Goal: Task Accomplishment & Management: Use online tool/utility

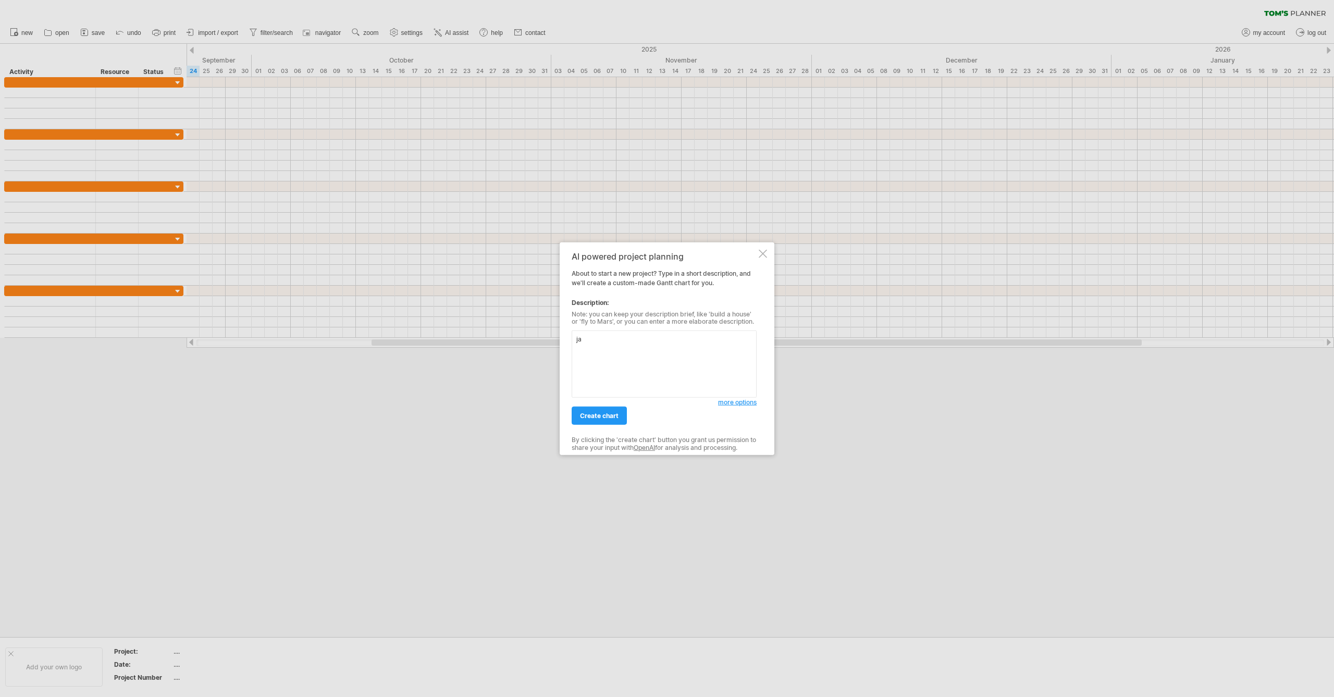
type textarea "j"
type textarea "jag vill ha fler staplar till ett projekt"
click at [604, 417] on span "create chart" at bounding box center [599, 416] width 39 height 8
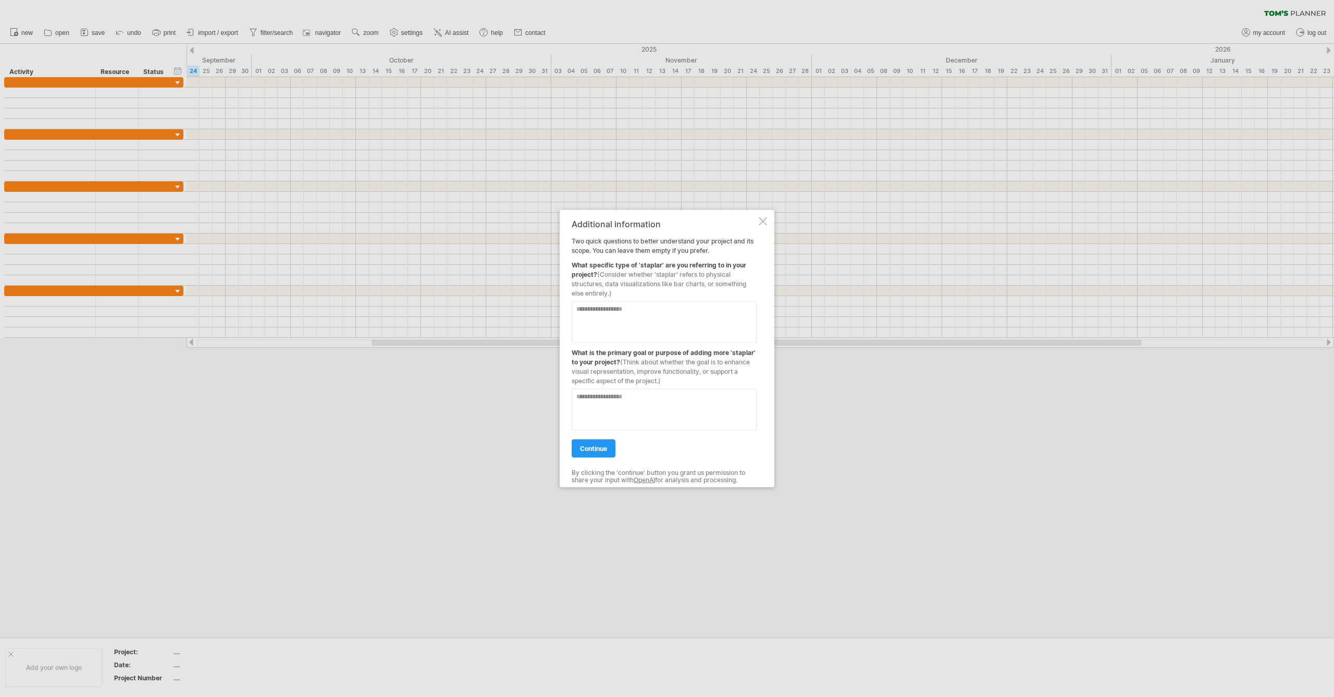
click at [616, 310] on textarea at bounding box center [664, 322] width 185 height 42
type textarea "**********"
click at [588, 449] on span "continue" at bounding box center [593, 448] width 27 height 8
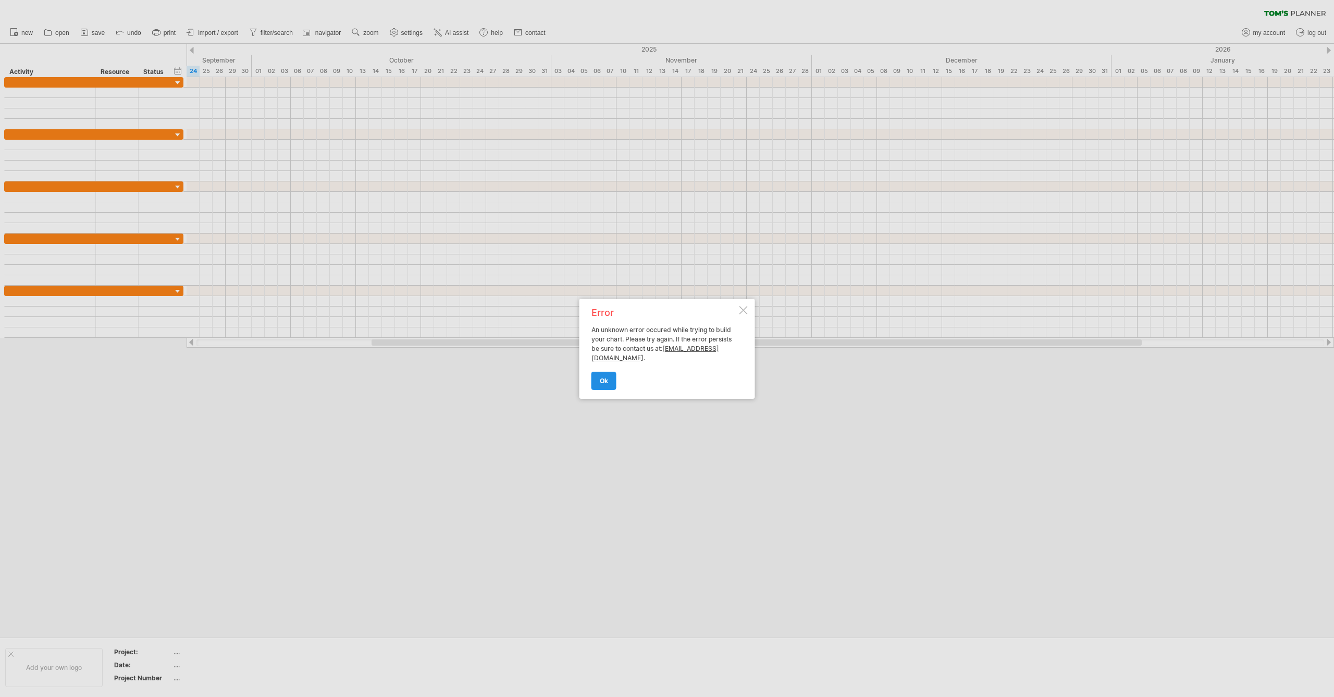
click at [606, 377] on link "ok" at bounding box center [604, 381] width 25 height 18
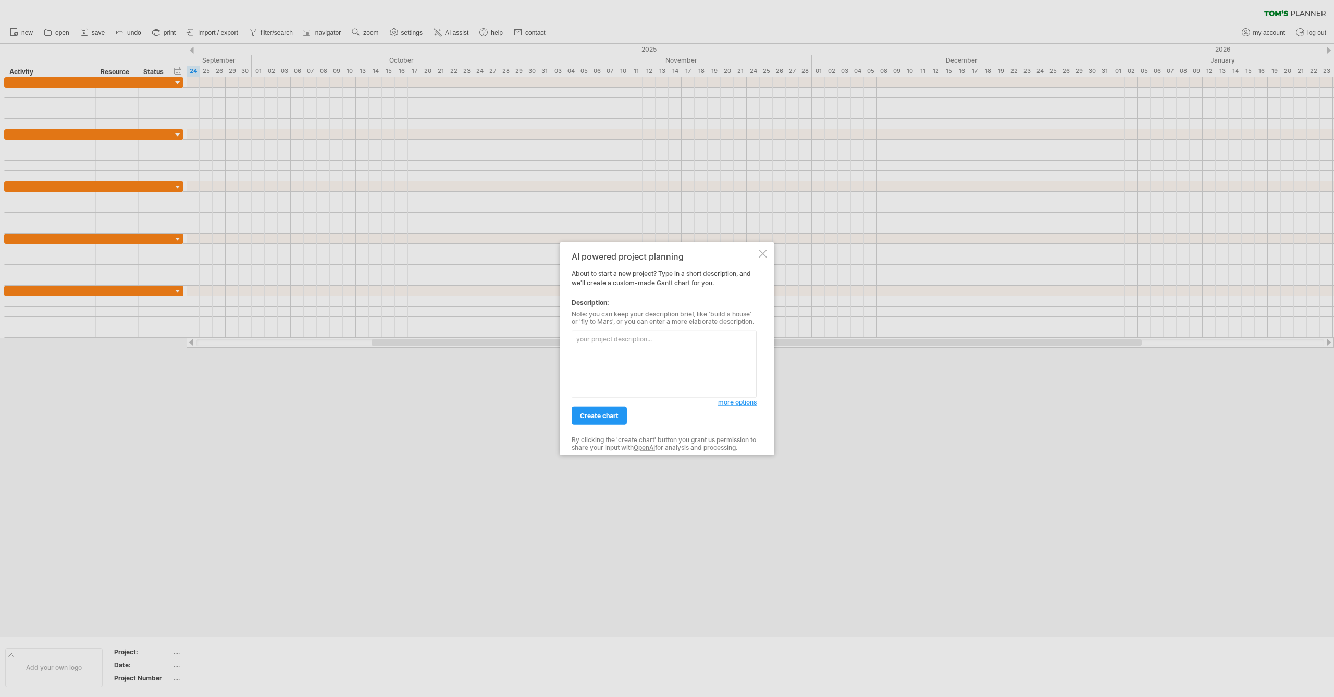
click at [232, 95] on div at bounding box center [667, 348] width 1334 height 697
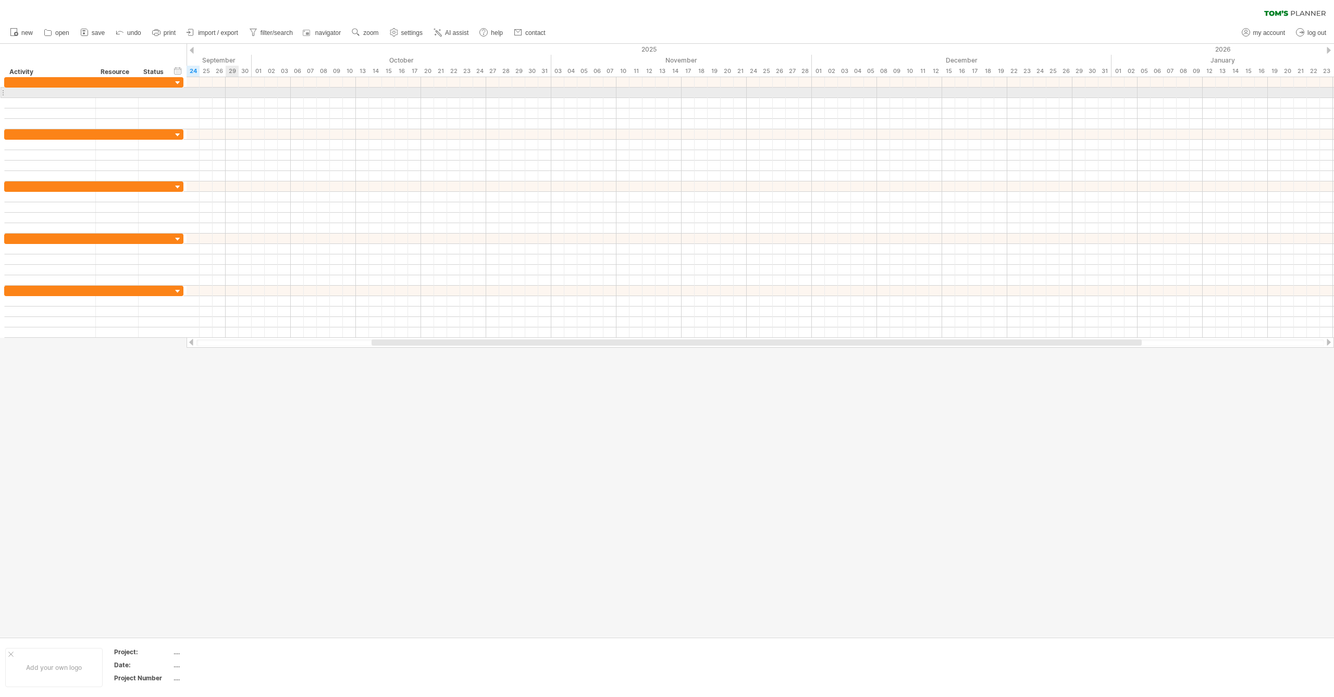
click at [237, 92] on div at bounding box center [761, 93] width 1148 height 10
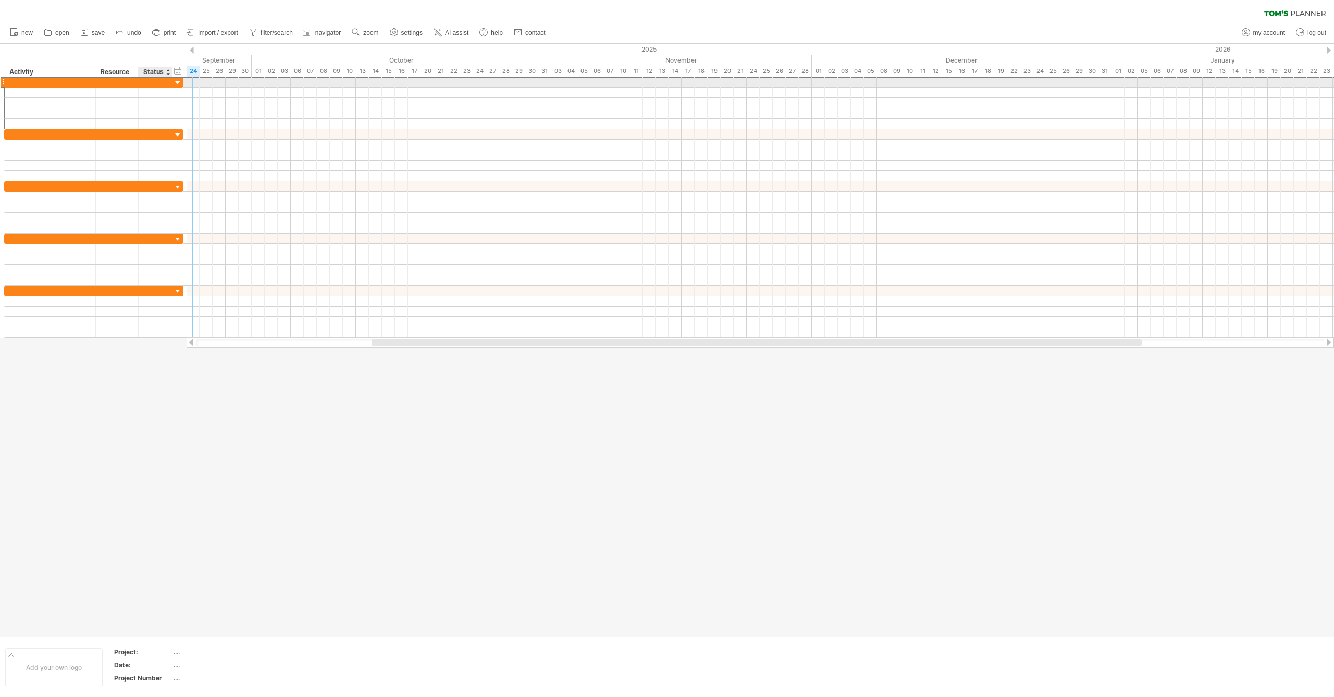
click at [161, 84] on div at bounding box center [155, 82] width 23 height 10
click at [151, 82] on input "text" at bounding box center [155, 82] width 23 height 10
click at [80, 82] on div at bounding box center [50, 82] width 80 height 10
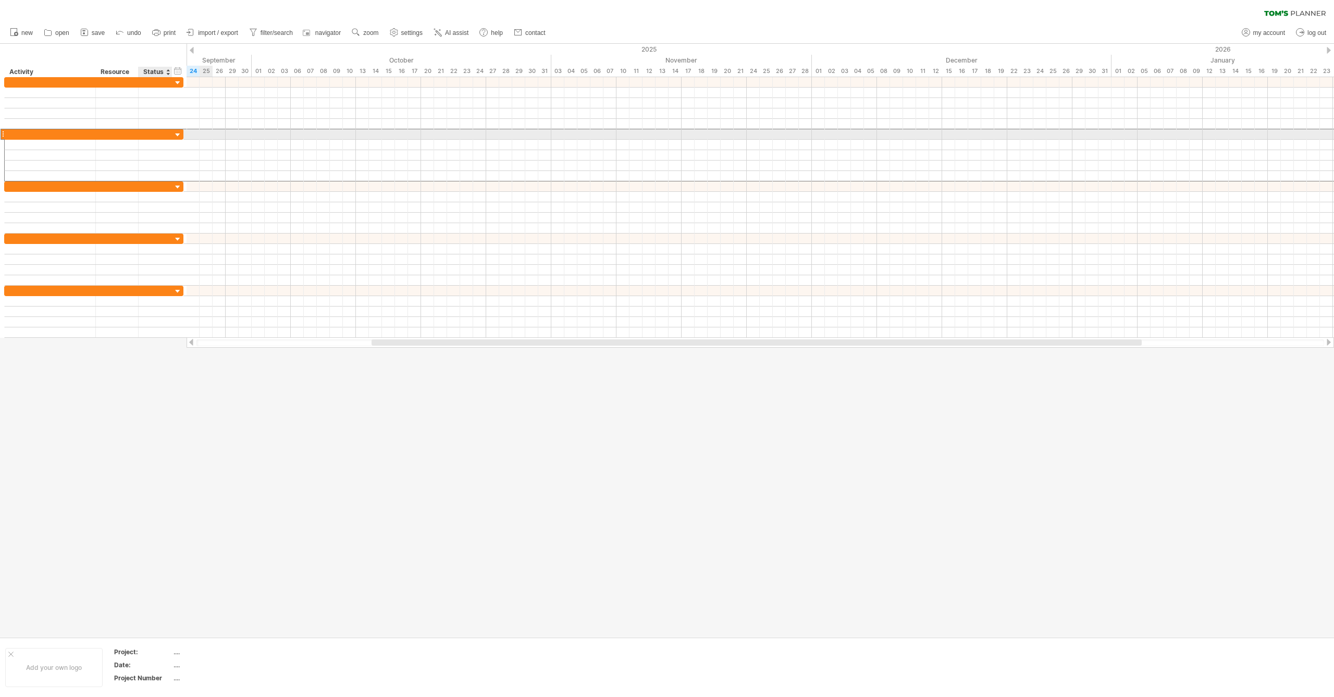
click at [165, 132] on div at bounding box center [155, 134] width 23 height 10
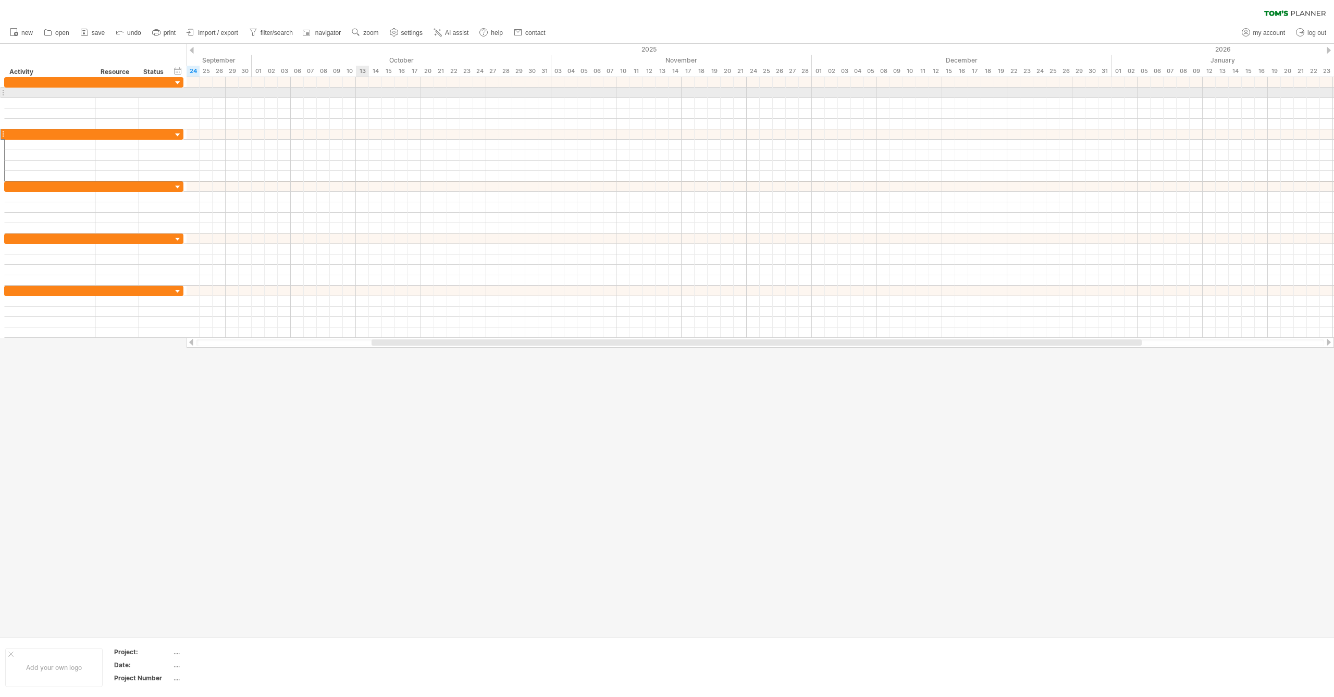
click at [362, 93] on div at bounding box center [761, 93] width 1148 height 10
click at [363, 92] on div at bounding box center [761, 93] width 1148 height 10
click at [364, 92] on div at bounding box center [761, 93] width 1148 height 10
click at [363, 92] on div at bounding box center [761, 93] width 1148 height 10
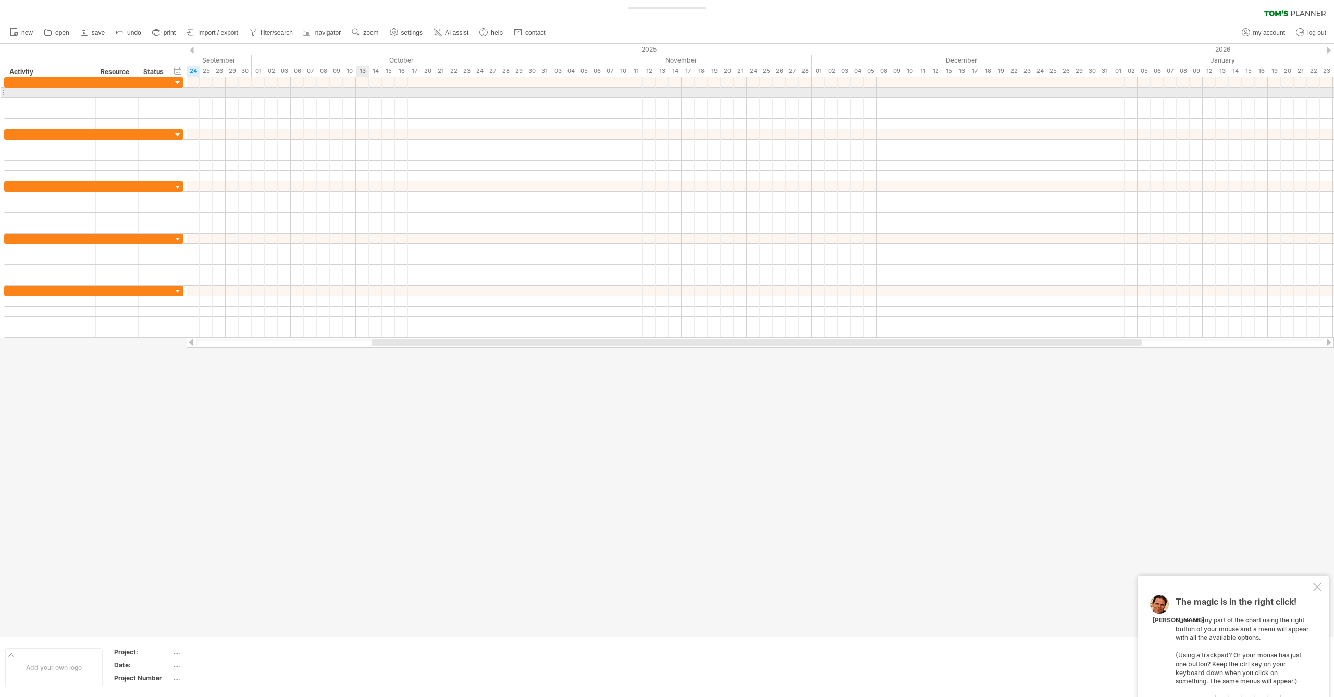
click at [364, 91] on div at bounding box center [761, 93] width 1148 height 10
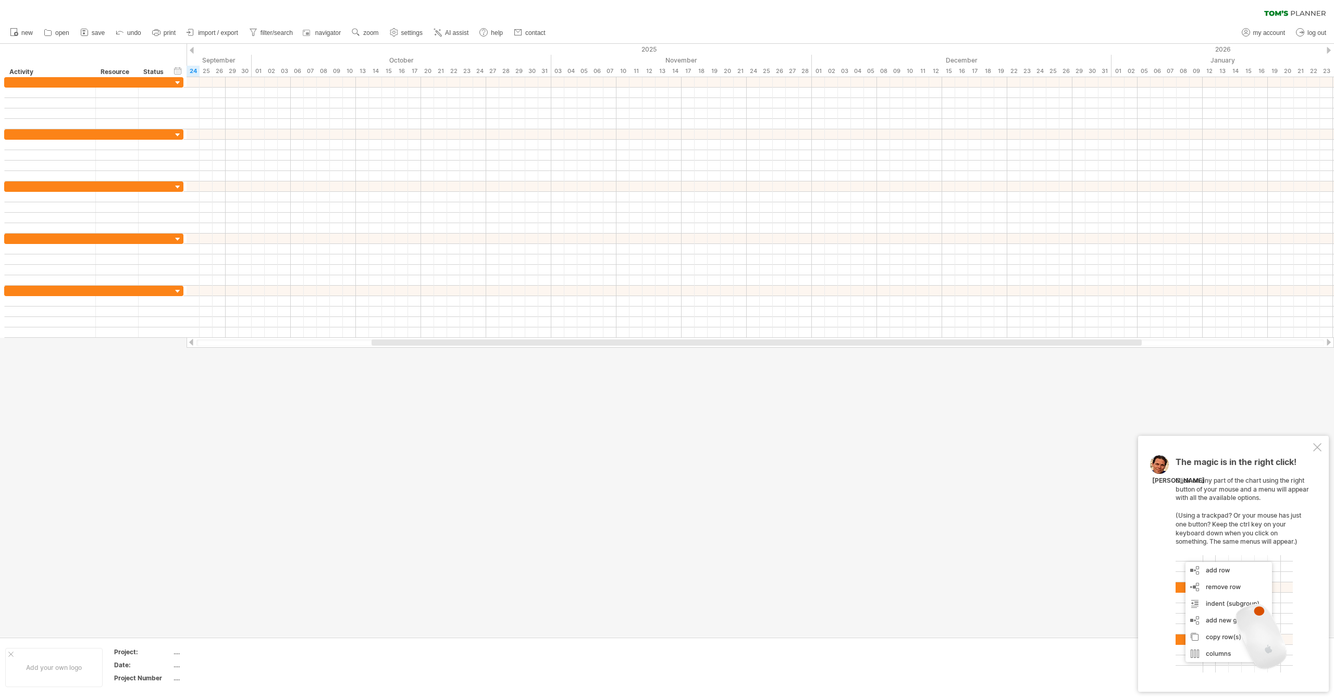
click at [1319, 451] on div at bounding box center [1317, 447] width 8 height 8
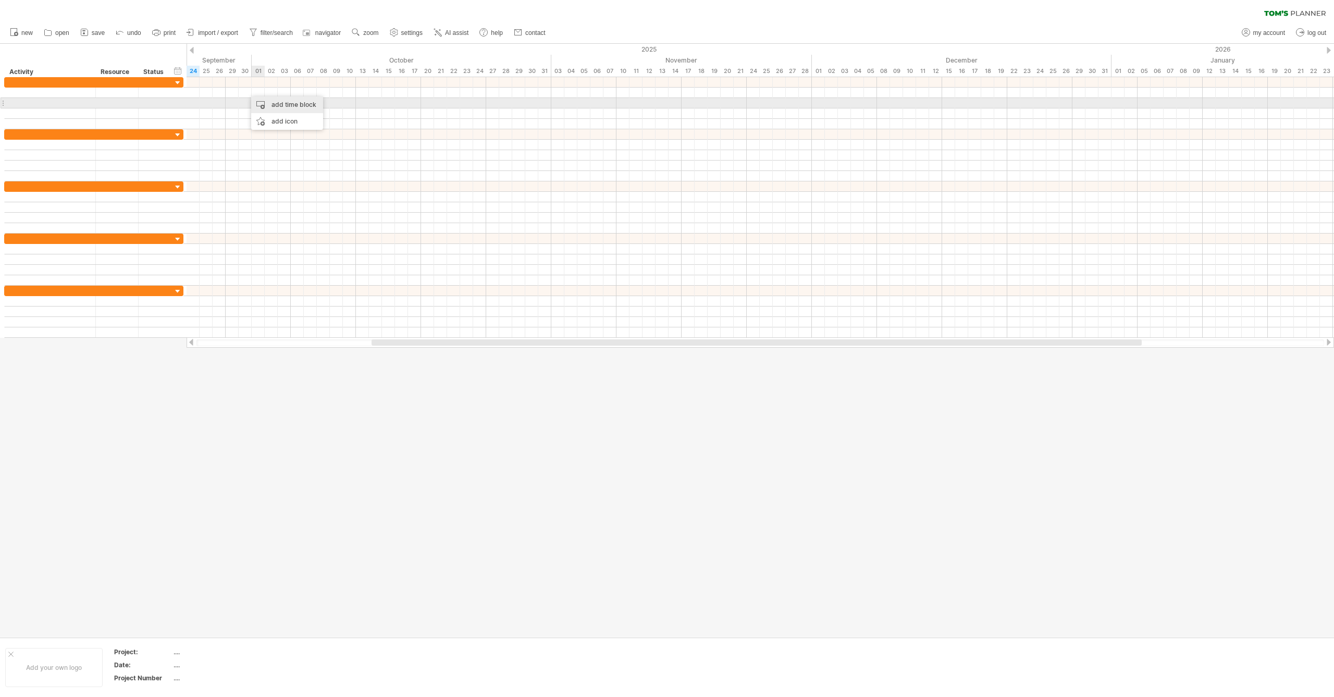
click at [280, 106] on div "add time block" at bounding box center [287, 104] width 72 height 17
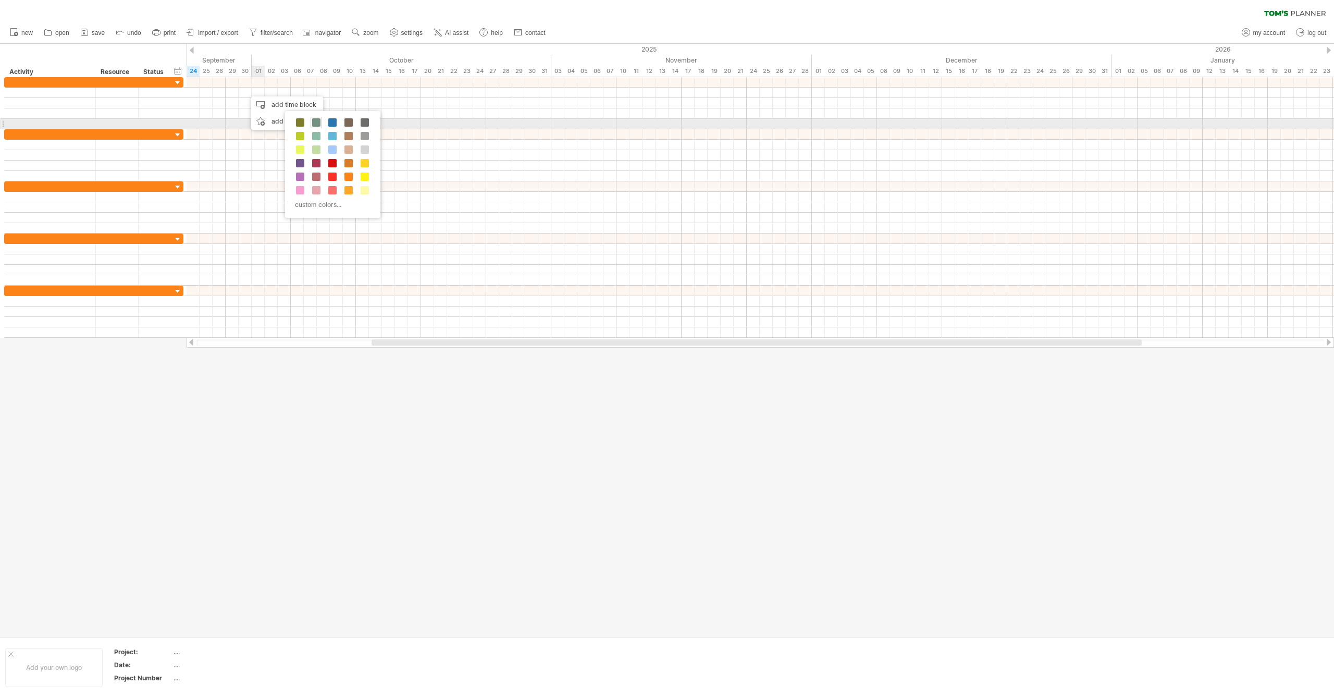
click at [316, 124] on span at bounding box center [316, 122] width 8 height 8
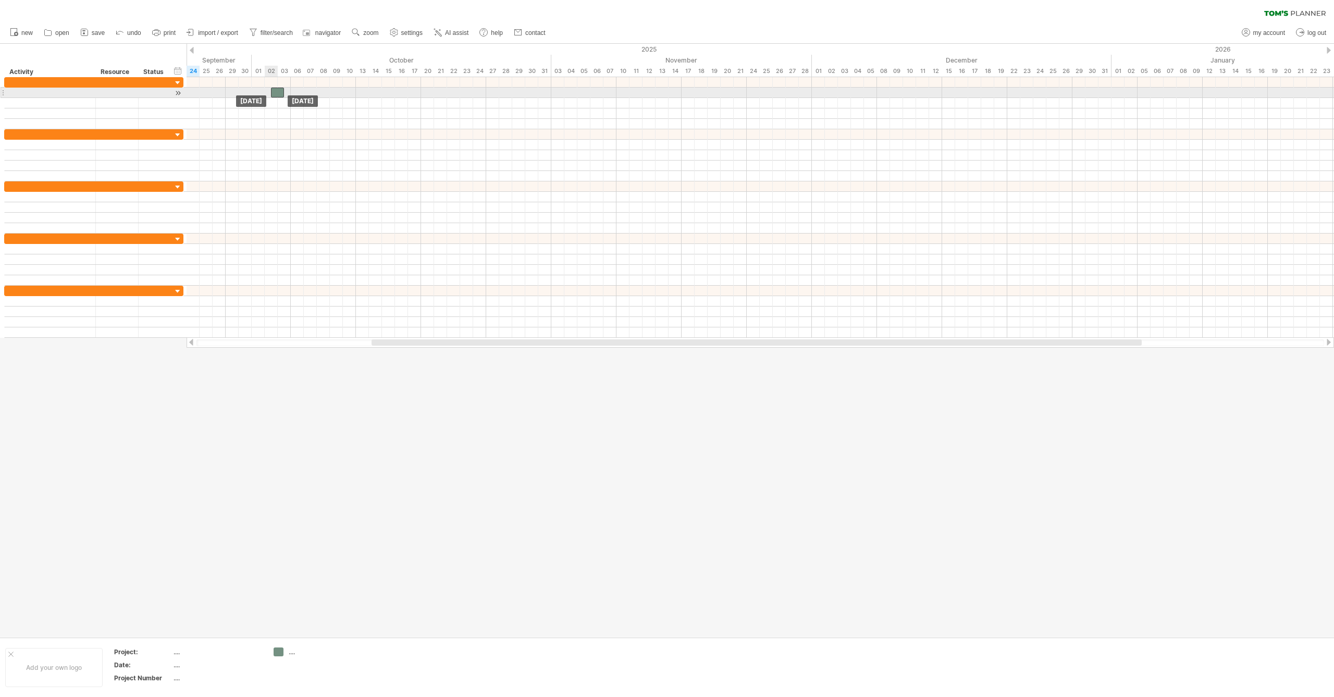
drag, startPoint x: 254, startPoint y: 92, endPoint x: 277, endPoint y: 96, distance: 23.2
click at [277, 96] on div at bounding box center [277, 93] width 13 height 10
drag, startPoint x: 285, startPoint y: 93, endPoint x: 322, endPoint y: 93, distance: 37.5
click at [322, 93] on span at bounding box center [323, 93] width 4 height 10
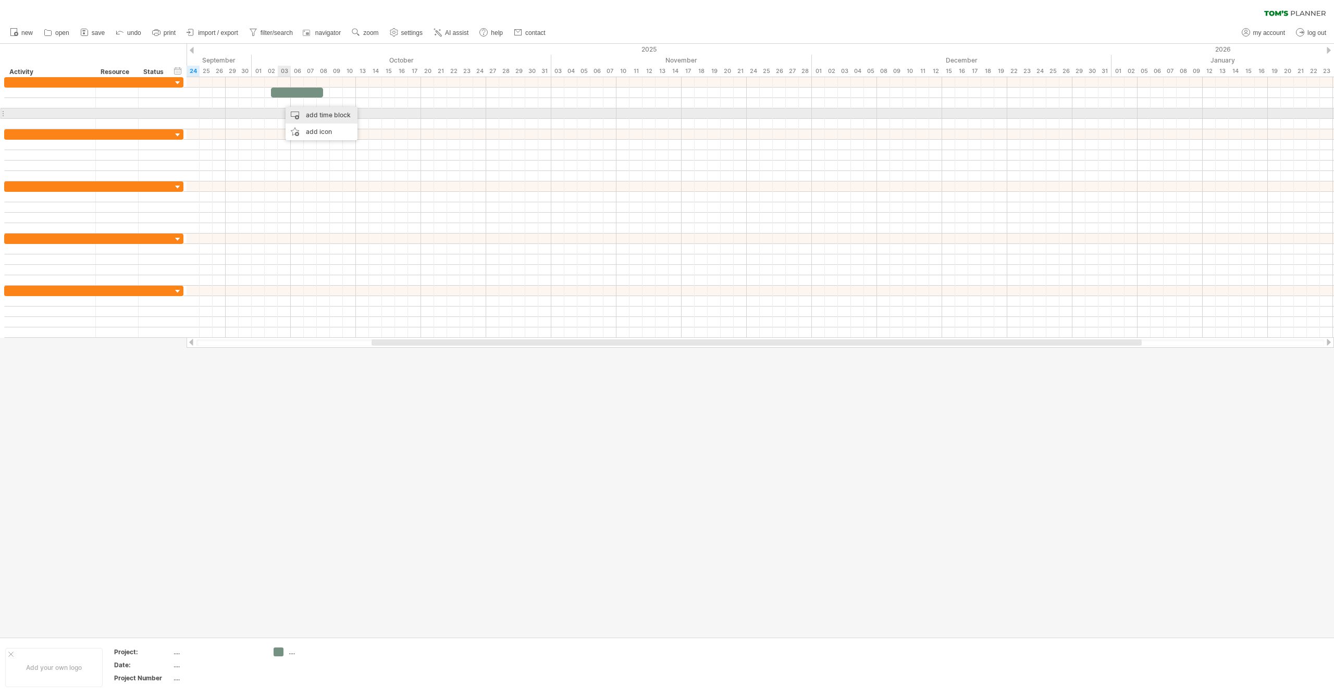
click at [314, 116] on div "add time block" at bounding box center [322, 115] width 72 height 17
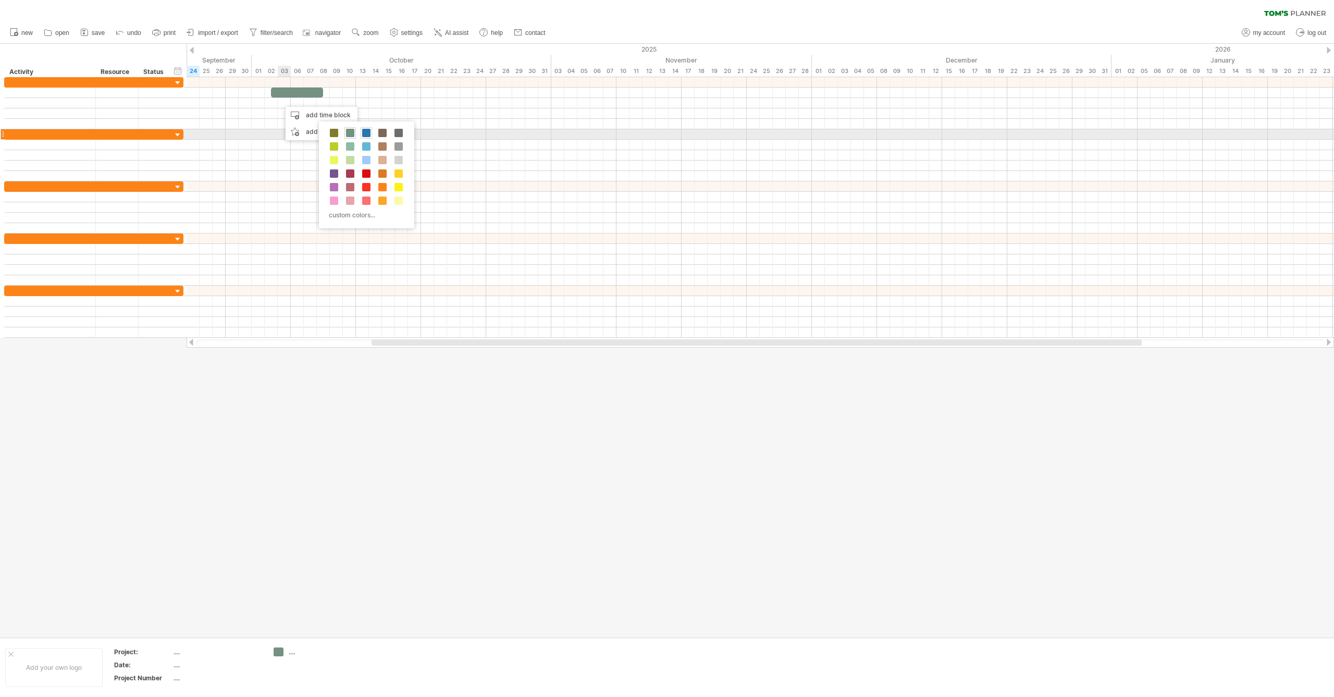
click at [370, 132] on span at bounding box center [366, 133] width 8 height 8
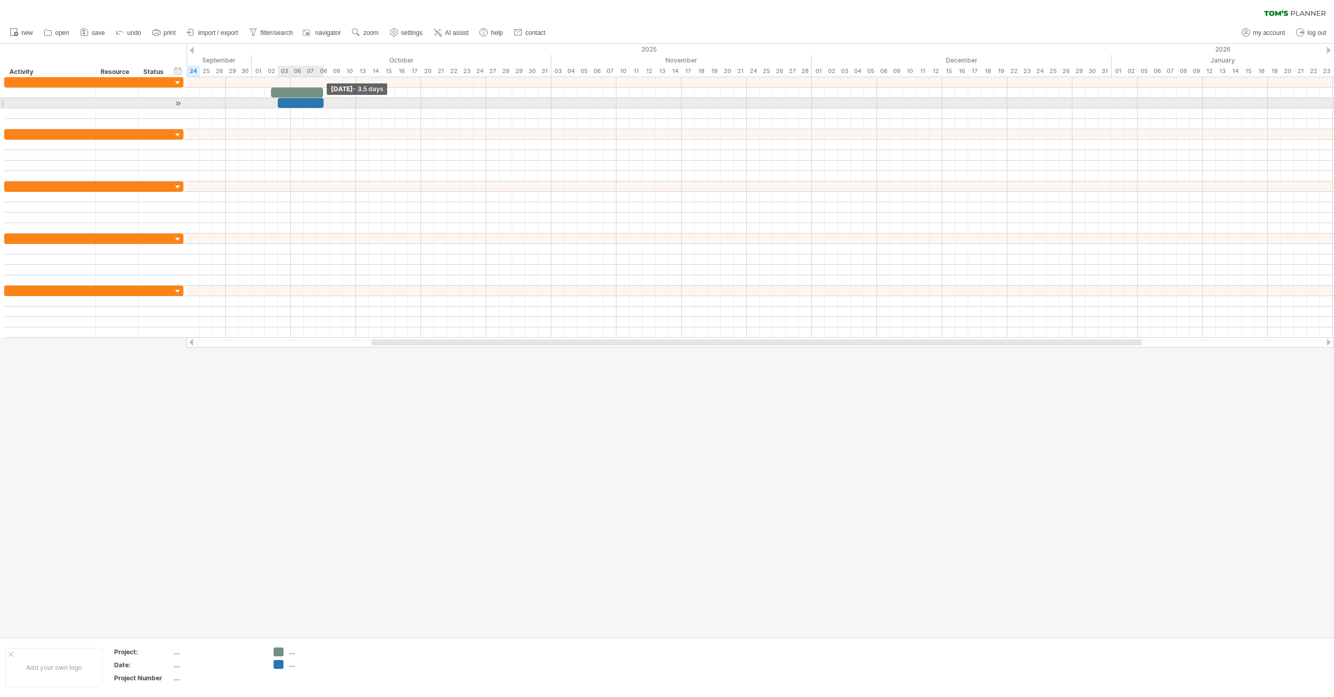
drag, startPoint x: 289, startPoint y: 101, endPoint x: 323, endPoint y: 106, distance: 34.3
click at [323, 106] on span at bounding box center [324, 103] width 4 height 10
click at [272, 103] on span at bounding box center [271, 103] width 4 height 10
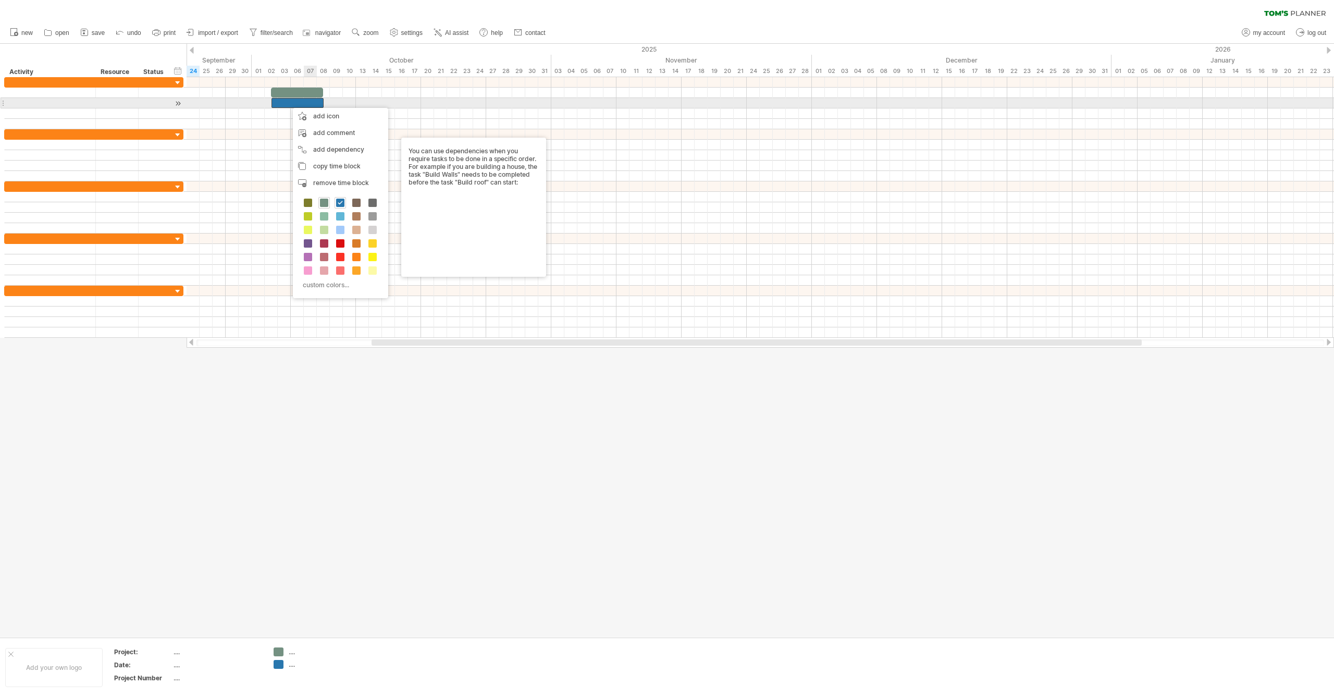
click at [309, 101] on div at bounding box center [298, 103] width 52 height 10
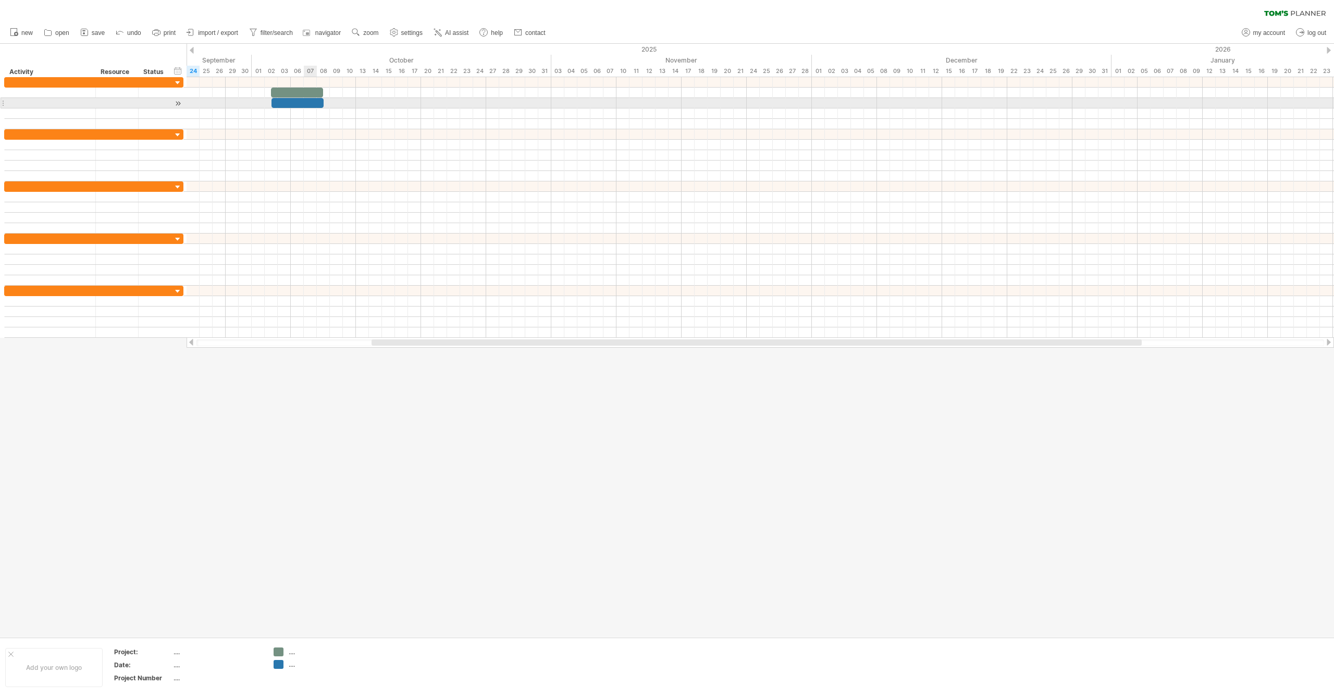
click at [309, 100] on div at bounding box center [298, 103] width 52 height 10
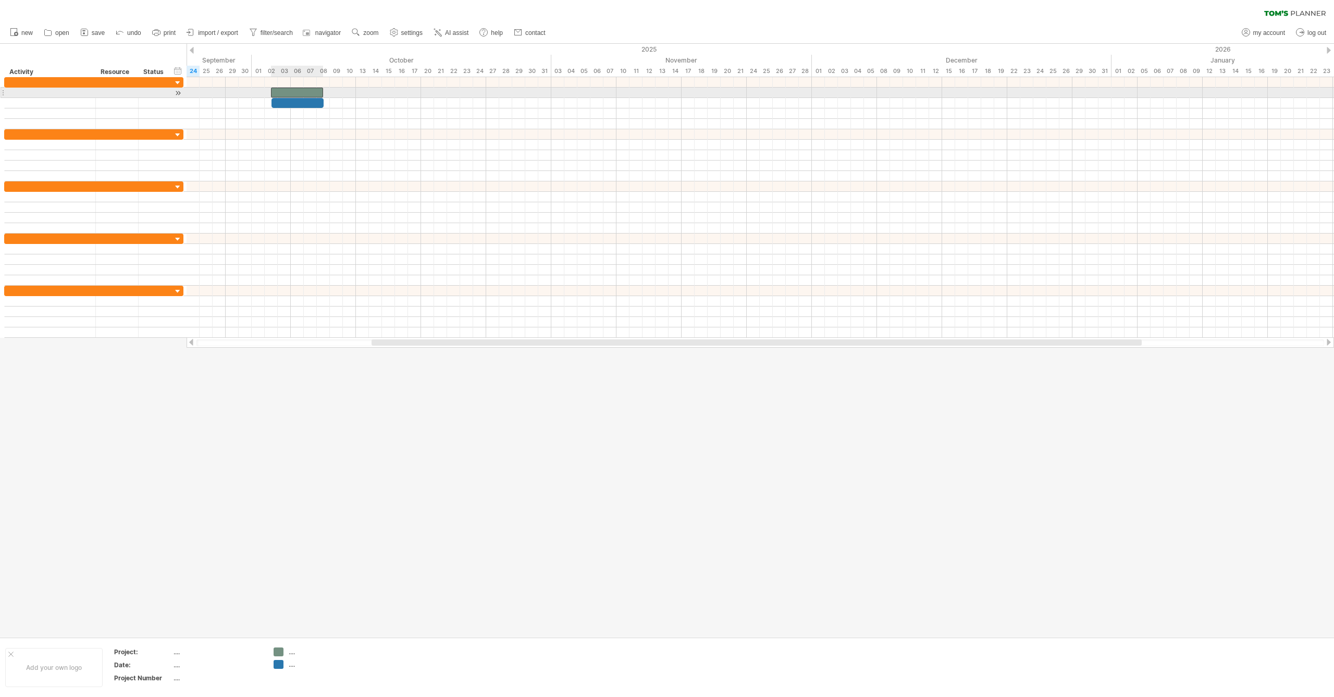
click at [306, 90] on div at bounding box center [297, 93] width 52 height 10
click at [306, 91] on div at bounding box center [297, 93] width 52 height 10
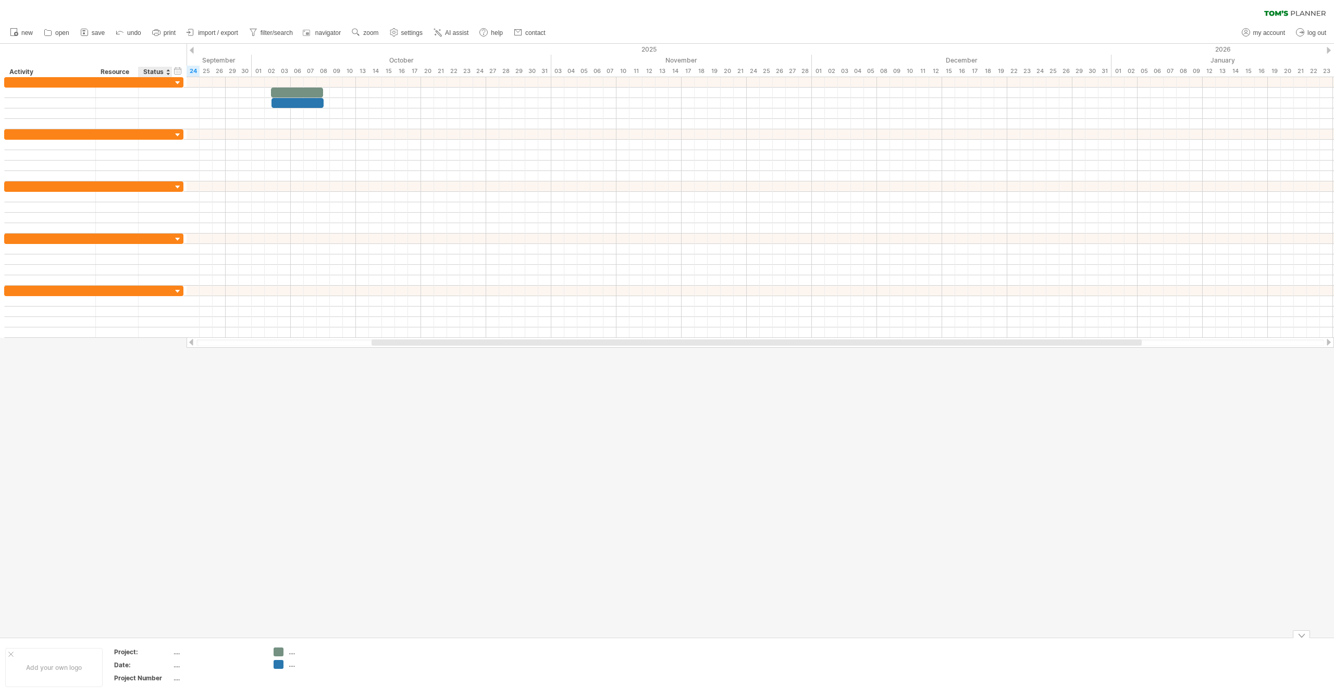
click at [143, 651] on div "Project:" at bounding box center [142, 651] width 57 height 9
drag, startPoint x: 58, startPoint y: 667, endPoint x: 67, endPoint y: 666, distance: 8.9
click at [60, 666] on div "Add your own logo" at bounding box center [53, 667] width 97 height 39
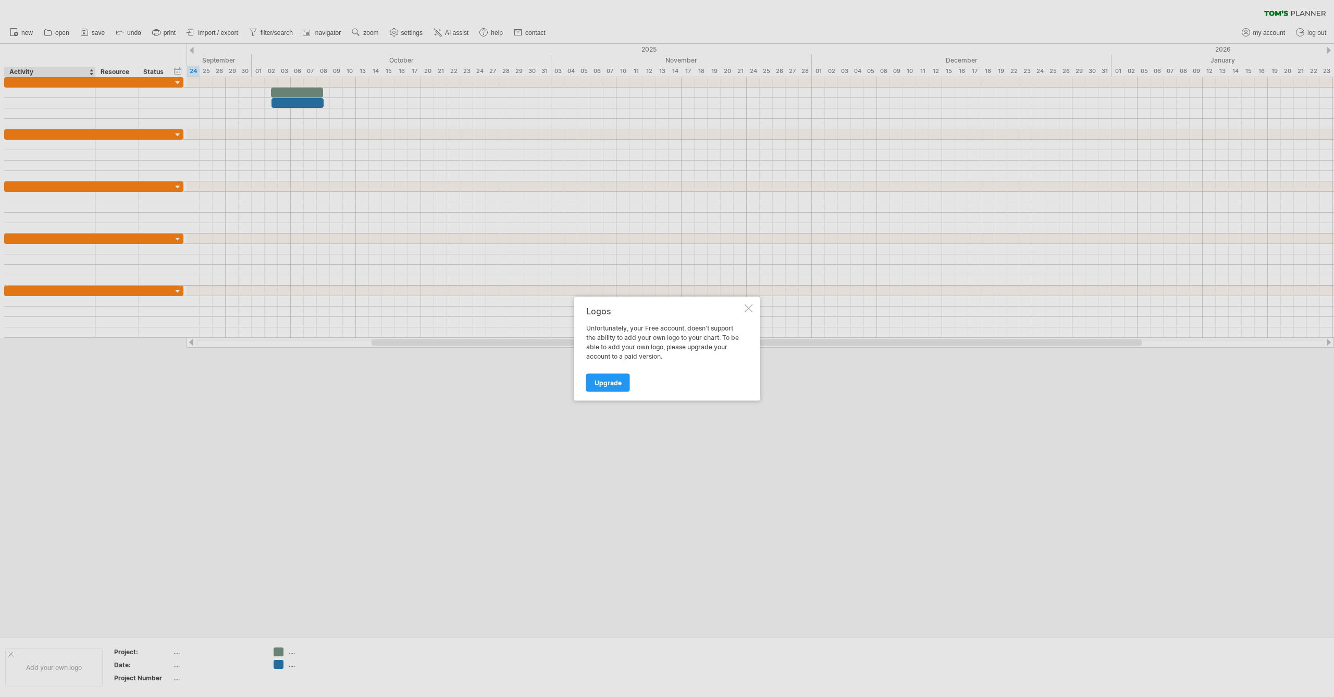
click at [194, 654] on div at bounding box center [667, 348] width 1334 height 697
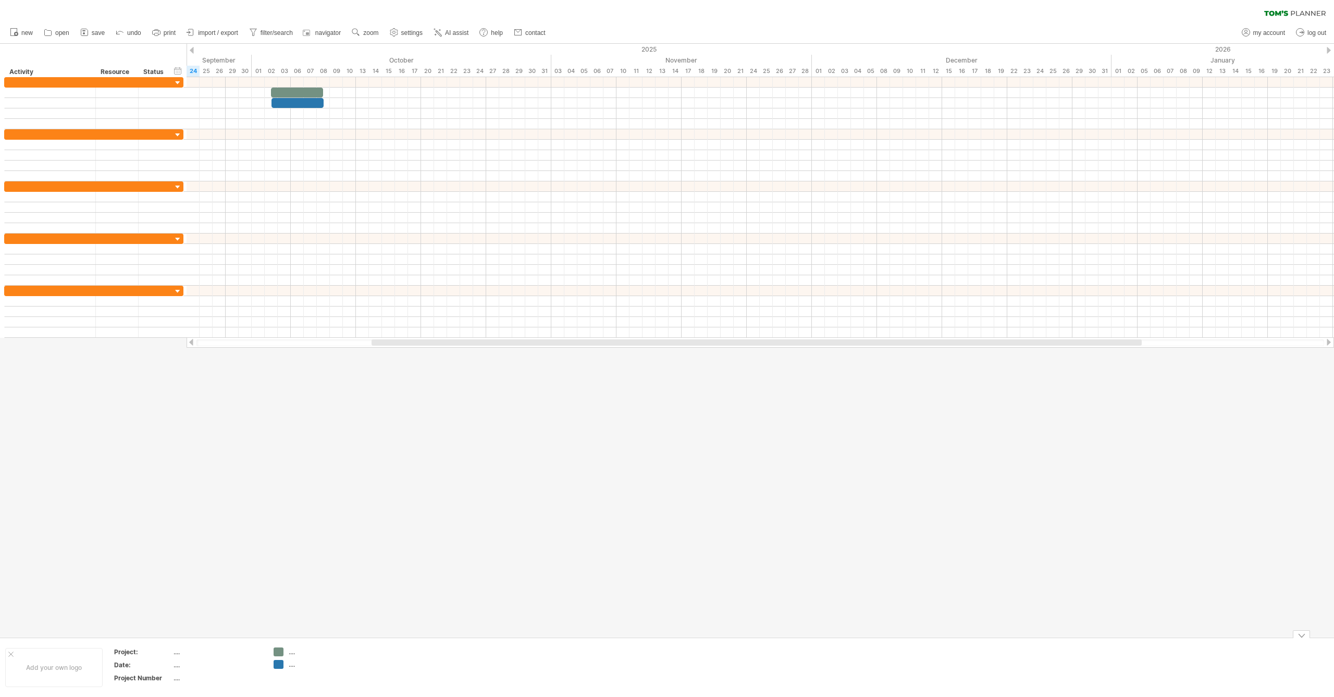
click at [288, 652] on div "...." at bounding box center [310, 651] width 72 height 9
click at [292, 653] on div "...." at bounding box center [317, 651] width 57 height 9
click at [292, 653] on input "text" at bounding box center [315, 651] width 52 height 9
type input "******"
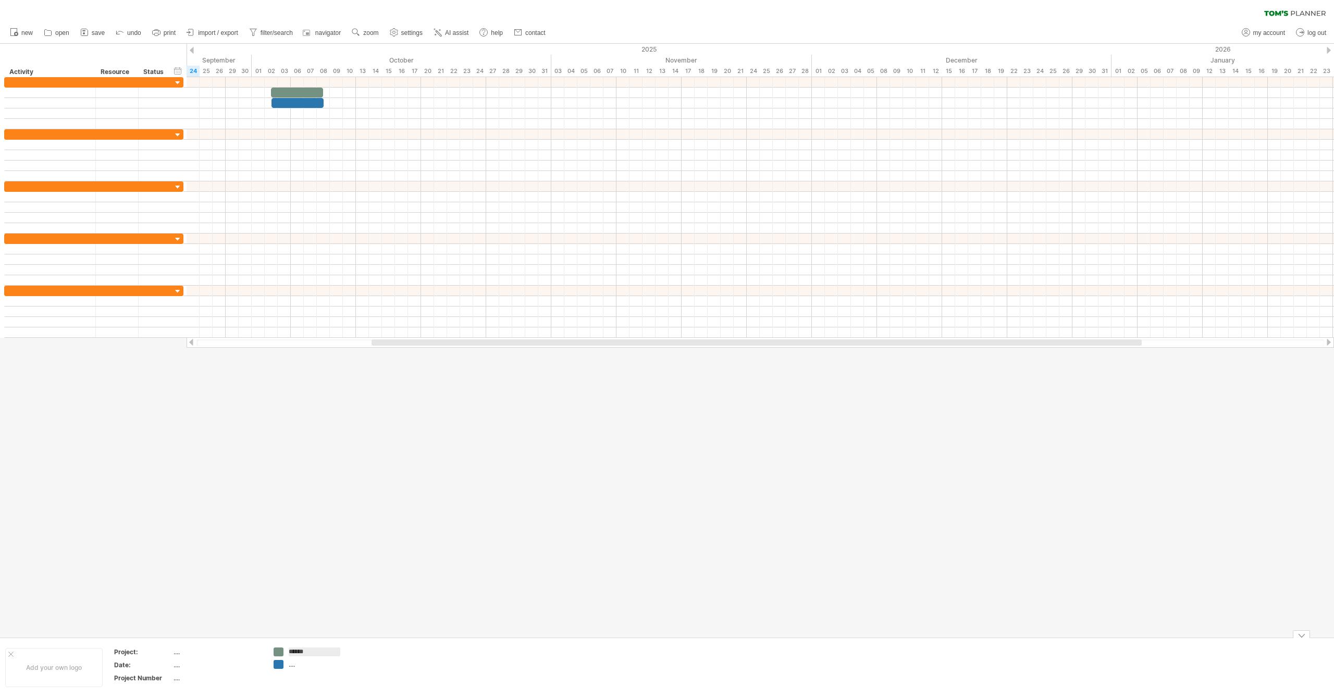
click at [292, 666] on div "...." at bounding box center [317, 664] width 57 height 9
type input "*****"
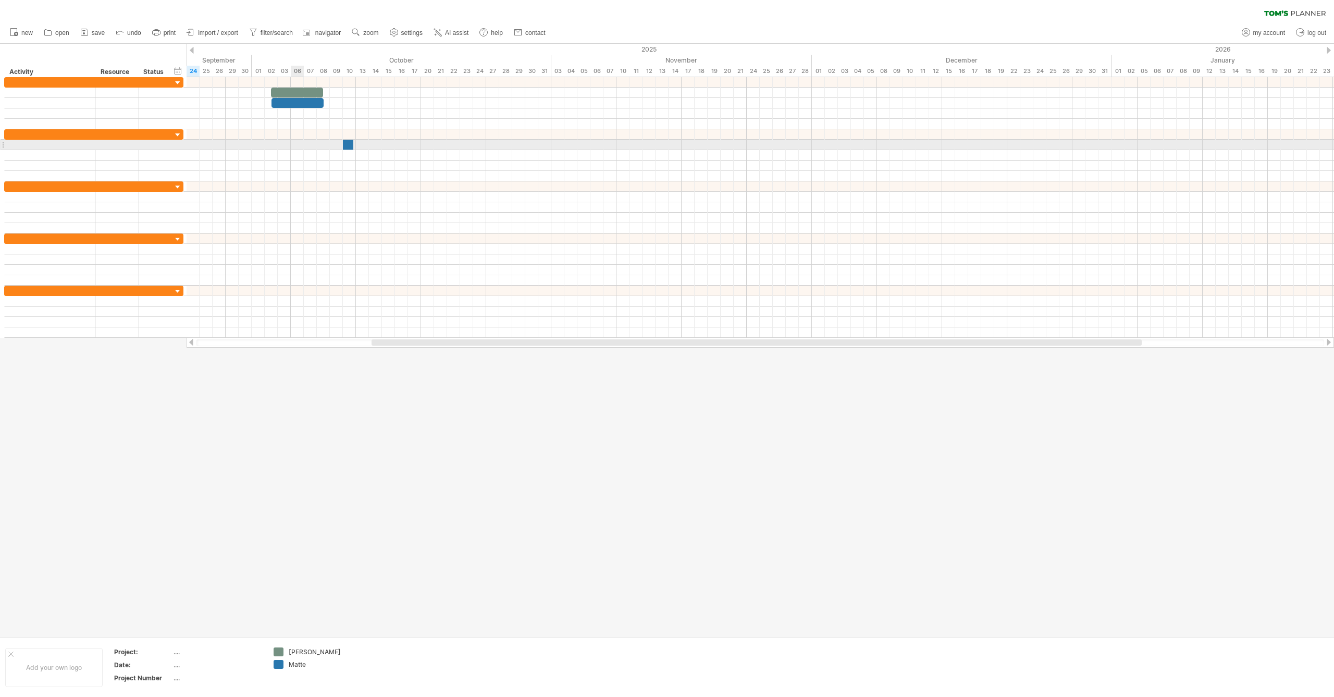
drag, startPoint x: 279, startPoint y: 666, endPoint x: 345, endPoint y: 145, distance: 525.3
click at [345, 145] on div "Trying to reach [DOMAIN_NAME] Connected again... 0% clear filter new" at bounding box center [667, 348] width 1334 height 697
drag, startPoint x: 348, startPoint y: 143, endPoint x: 393, endPoint y: 149, distance: 46.2
click at [393, 149] on span at bounding box center [395, 145] width 4 height 10
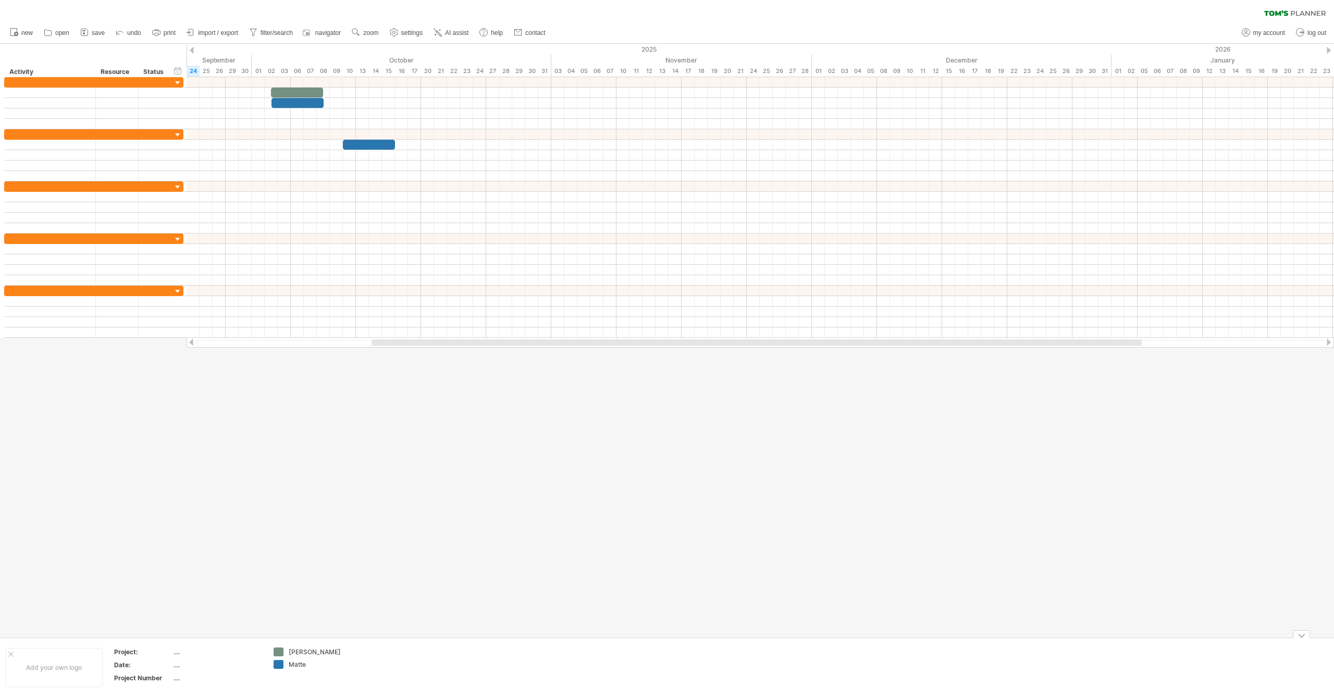
click at [300, 651] on div "[PERSON_NAME]" at bounding box center [317, 651] width 57 height 9
click at [279, 651] on div "Trying to reach [DOMAIN_NAME] Connected again... 0% clear filter new" at bounding box center [667, 348] width 1334 height 697
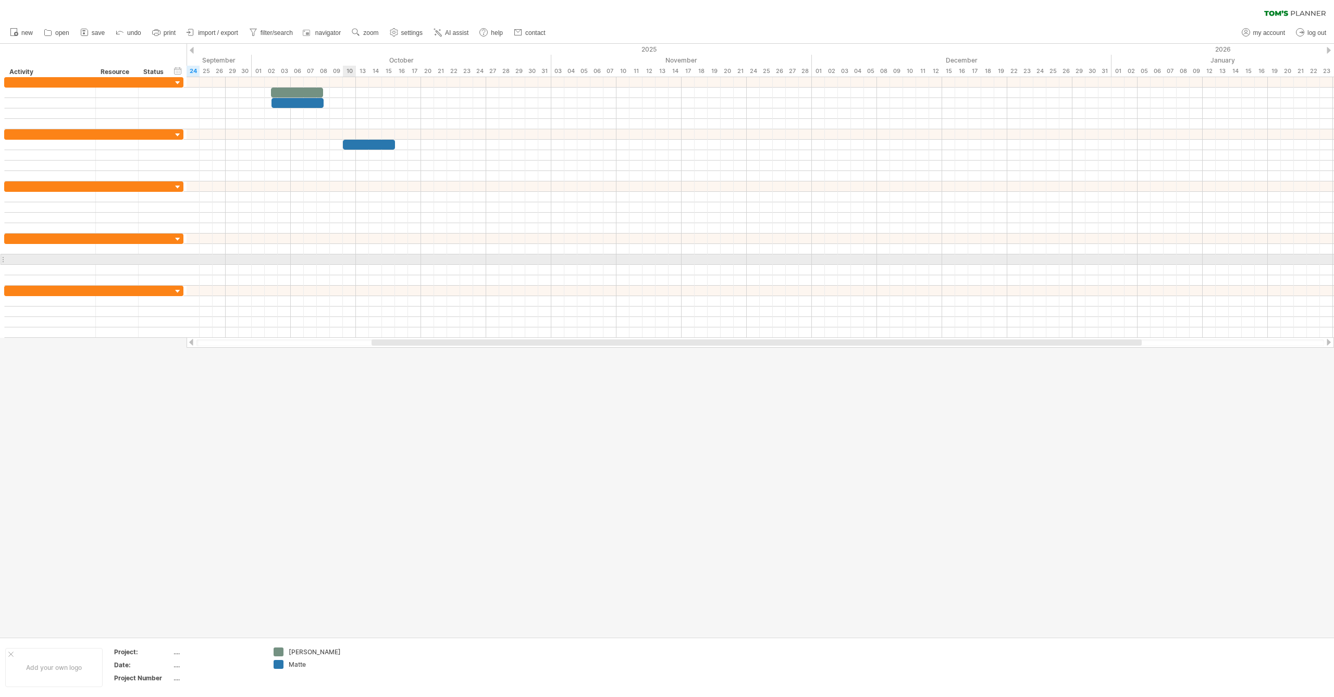
drag, startPoint x: 280, startPoint y: 651, endPoint x: 356, endPoint y: 229, distance: 428.5
click at [356, 229] on div "Trying to reach [DOMAIN_NAME] Connected again... 0% clear filter new" at bounding box center [667, 348] width 1334 height 697
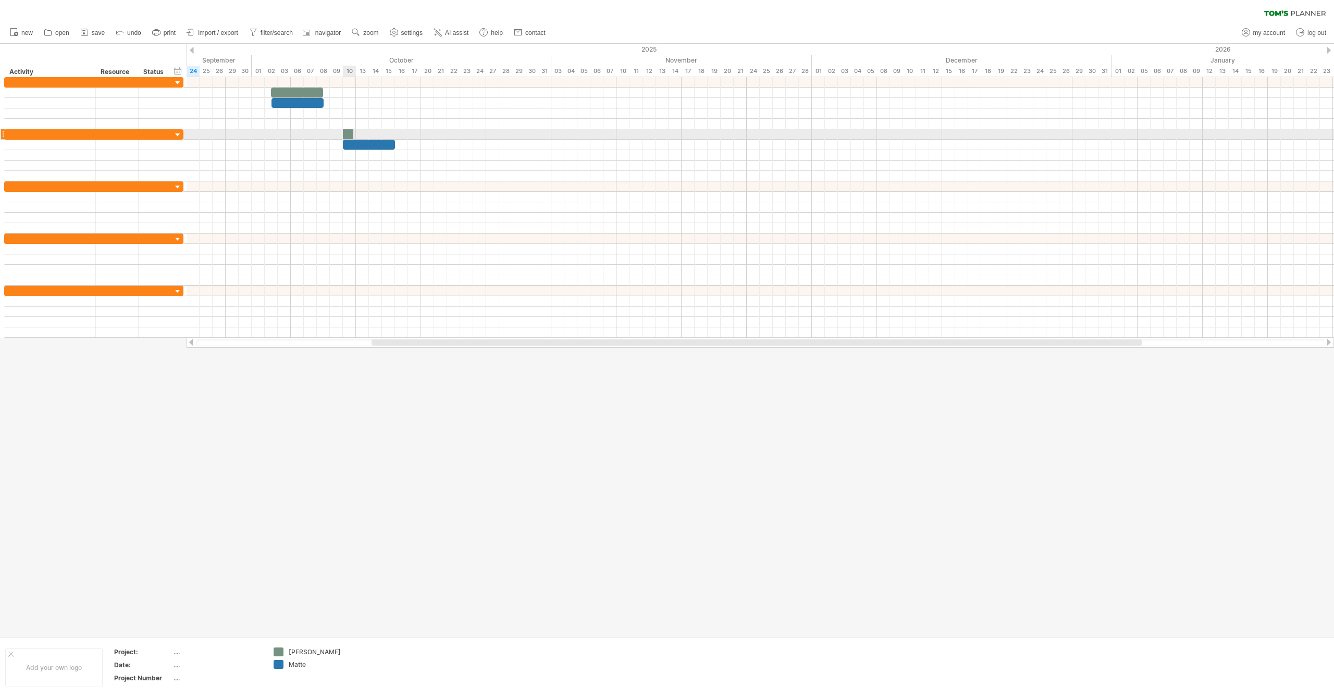
drag, startPoint x: 279, startPoint y: 653, endPoint x: 350, endPoint y: 133, distance: 523.9
click at [350, 133] on div "Trying to reach [DOMAIN_NAME] Connected again... 0% clear filter new" at bounding box center [667, 348] width 1334 height 697
drag, startPoint x: 348, startPoint y: 132, endPoint x: 390, endPoint y: 138, distance: 42.6
click at [390, 138] on div at bounding box center [369, 134] width 52 height 10
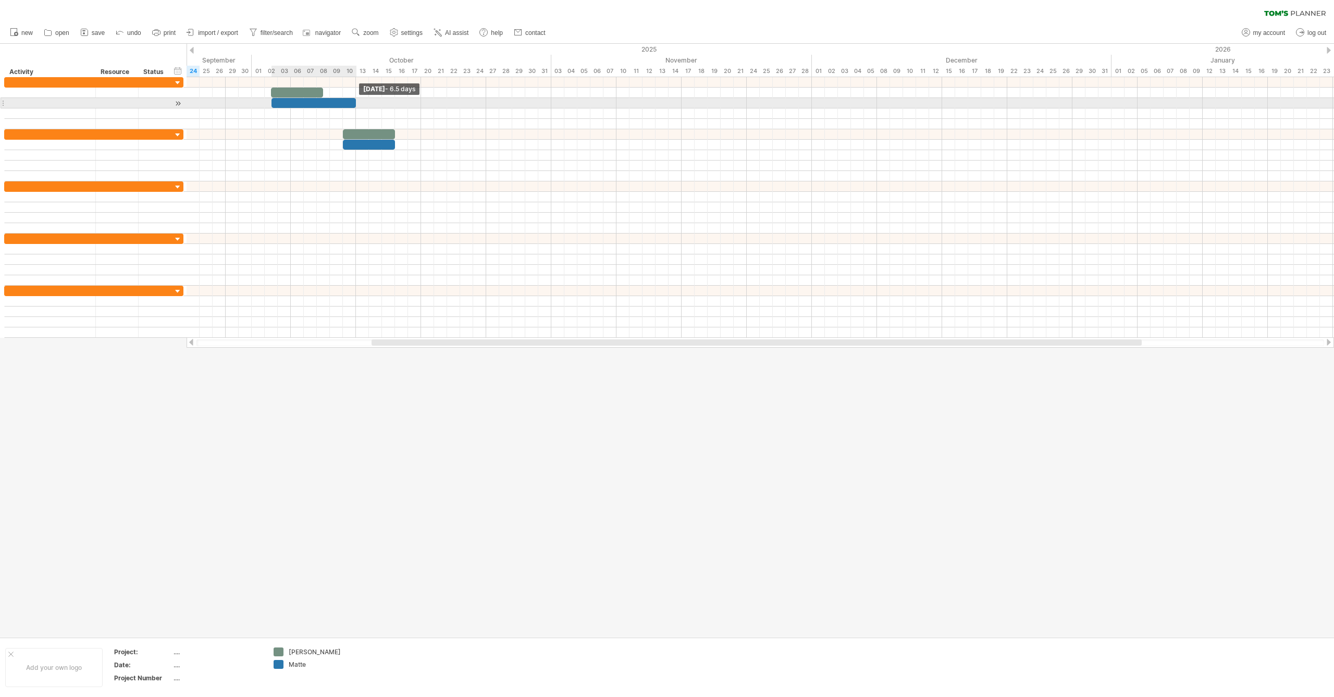
drag, startPoint x: 323, startPoint y: 103, endPoint x: 354, endPoint y: 103, distance: 31.3
click at [354, 103] on span at bounding box center [356, 103] width 4 height 10
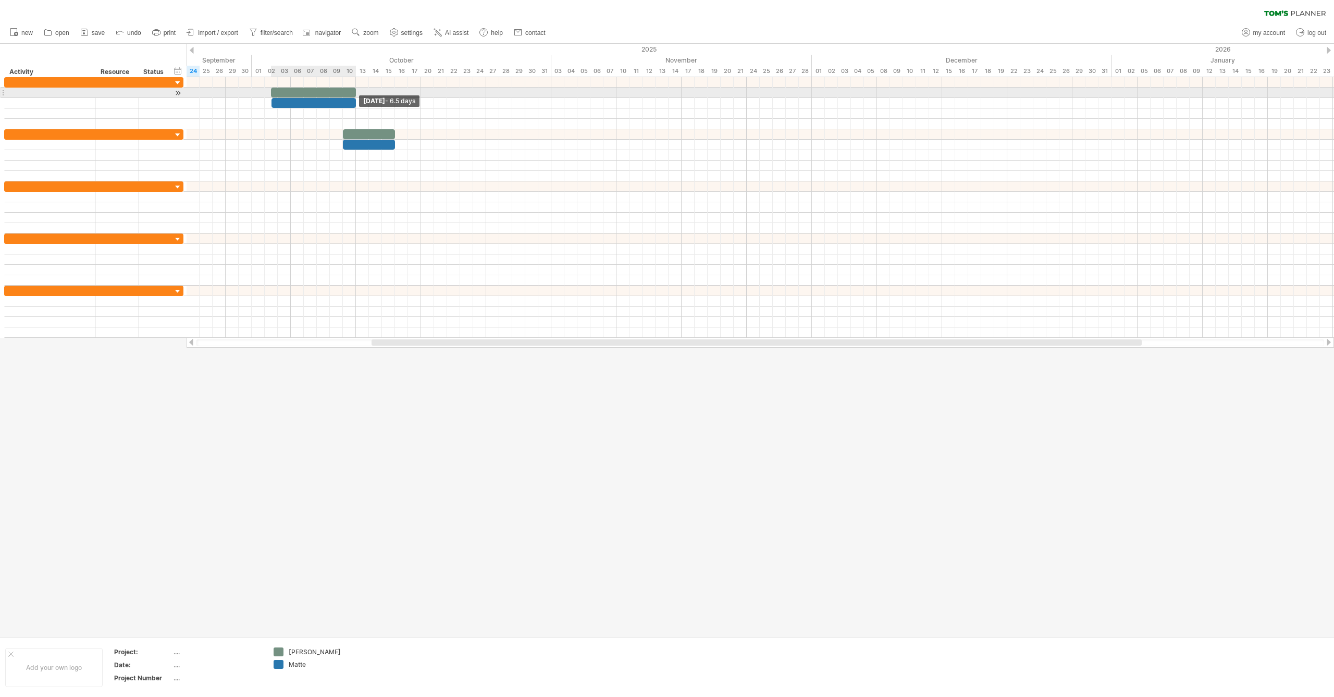
drag, startPoint x: 322, startPoint y: 90, endPoint x: 354, endPoint y: 93, distance: 32.5
click at [354, 93] on span at bounding box center [356, 93] width 4 height 10
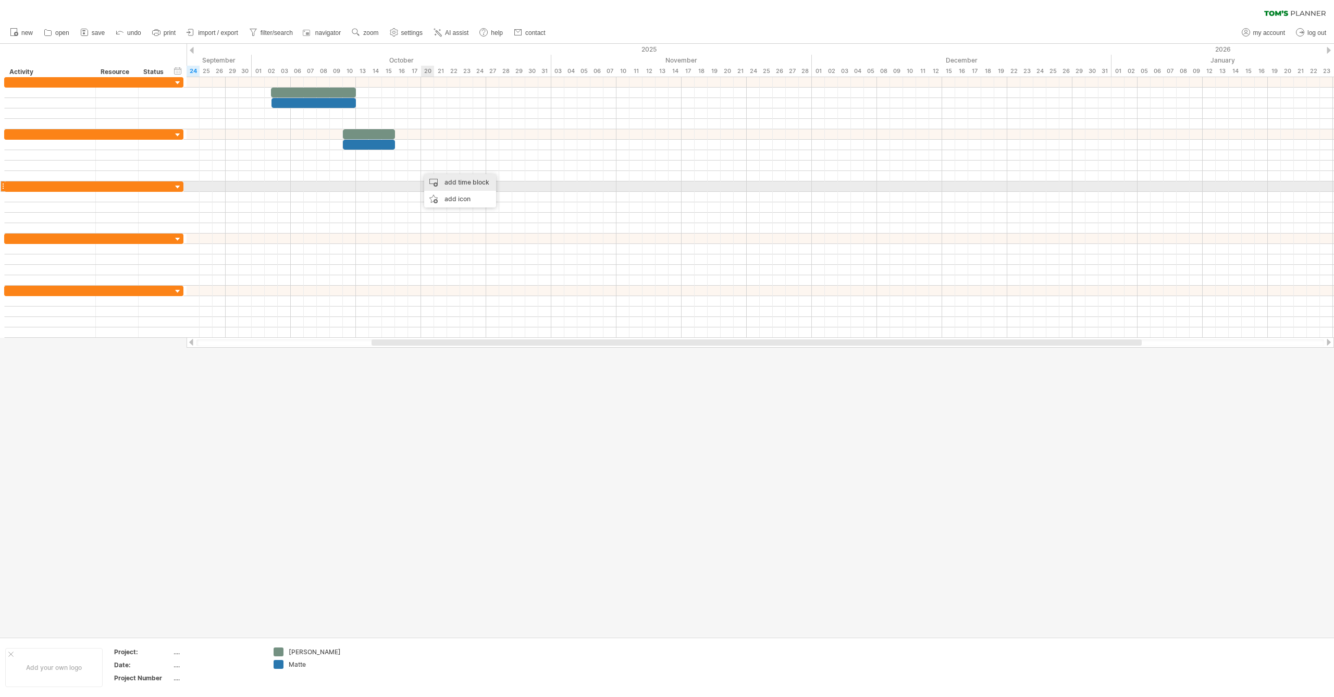
click at [451, 183] on div "add time block" at bounding box center [460, 182] width 72 height 17
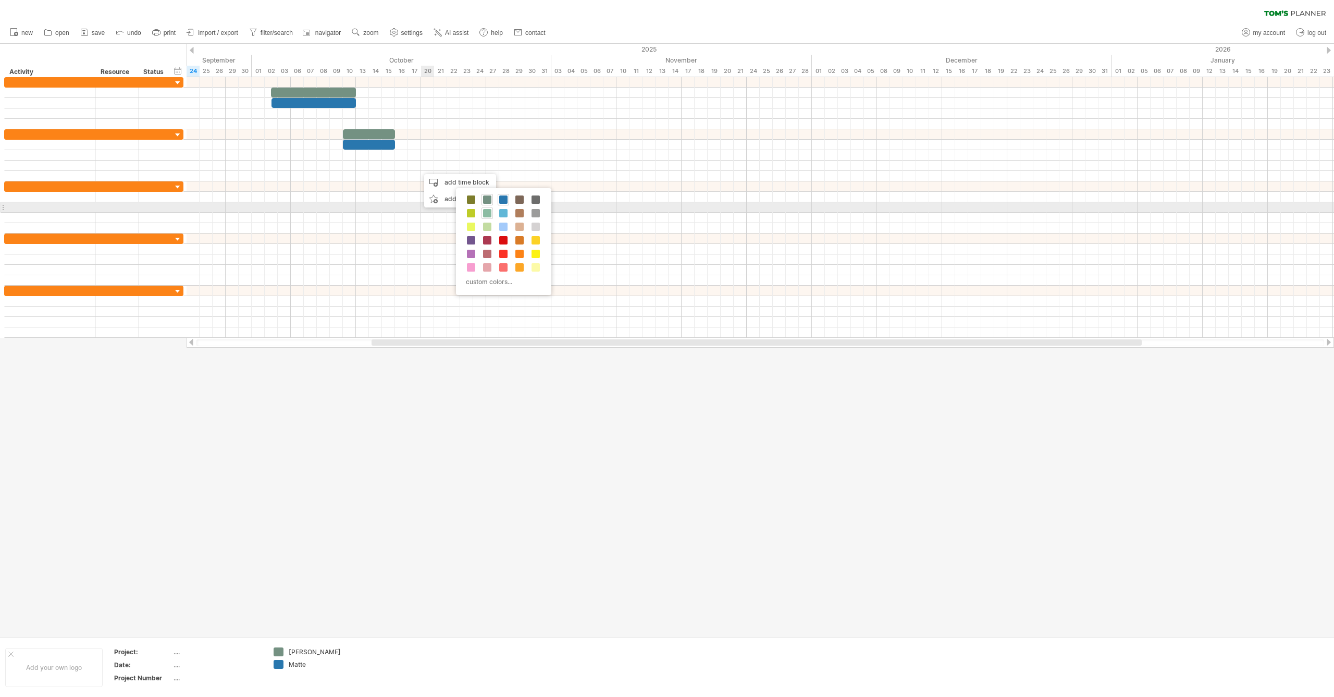
click at [491, 212] on span at bounding box center [487, 213] width 8 height 8
click at [487, 205] on div "add time block" at bounding box center [490, 204] width 72 height 17
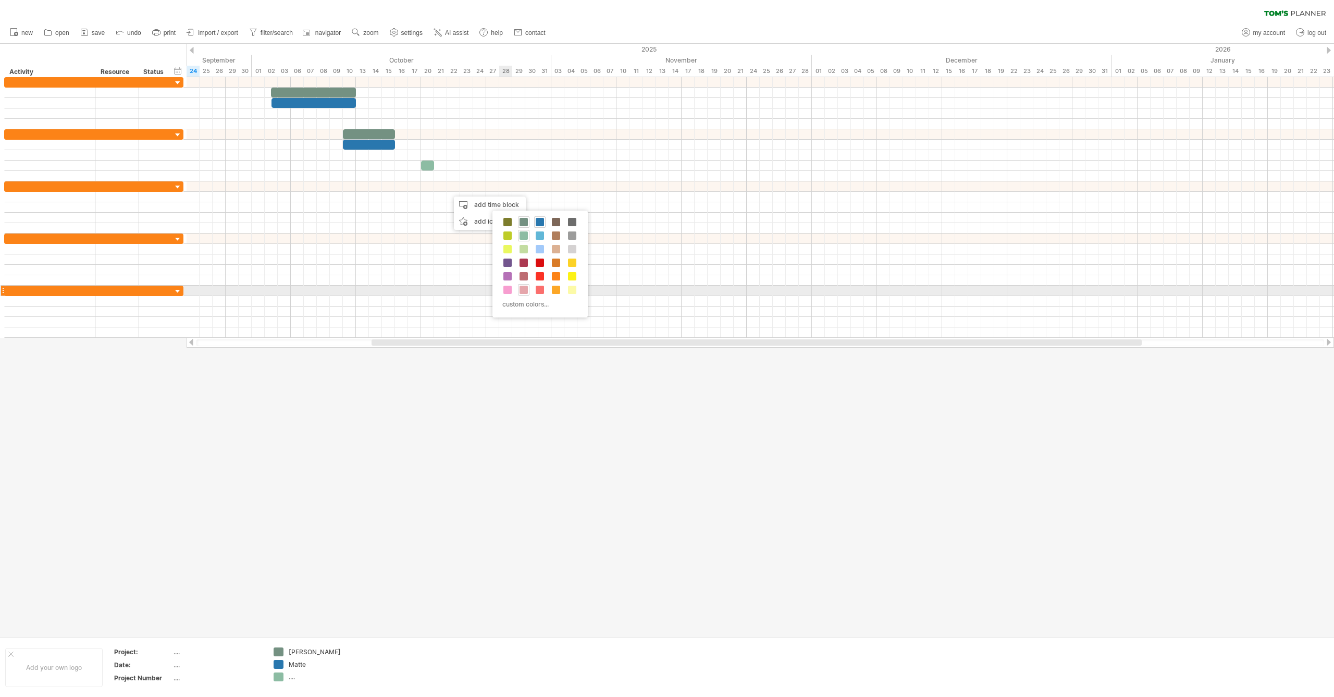
click at [525, 290] on span at bounding box center [524, 290] width 8 height 8
drag, startPoint x: 454, startPoint y: 187, endPoint x: 397, endPoint y: 629, distance: 445.7
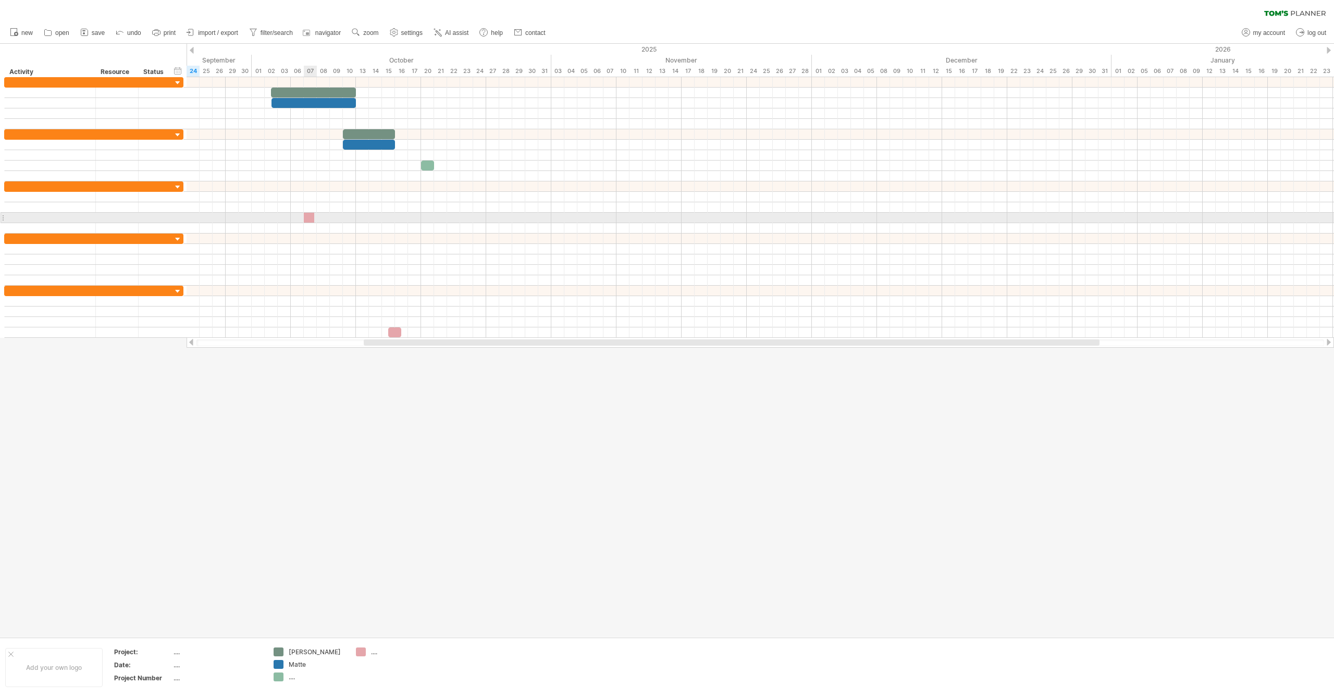
drag, startPoint x: 361, startPoint y: 651, endPoint x: 306, endPoint y: 220, distance: 434.6
click at [306, 220] on div "Trying to reach [DOMAIN_NAME] Connected again... 0% clear filter new" at bounding box center [667, 348] width 1334 height 697
drag, startPoint x: 308, startPoint y: 217, endPoint x: 391, endPoint y: 229, distance: 83.7
click at [391, 229] on div "[DATE] - 7.0 days [DATE]" at bounding box center [761, 207] width 1148 height 261
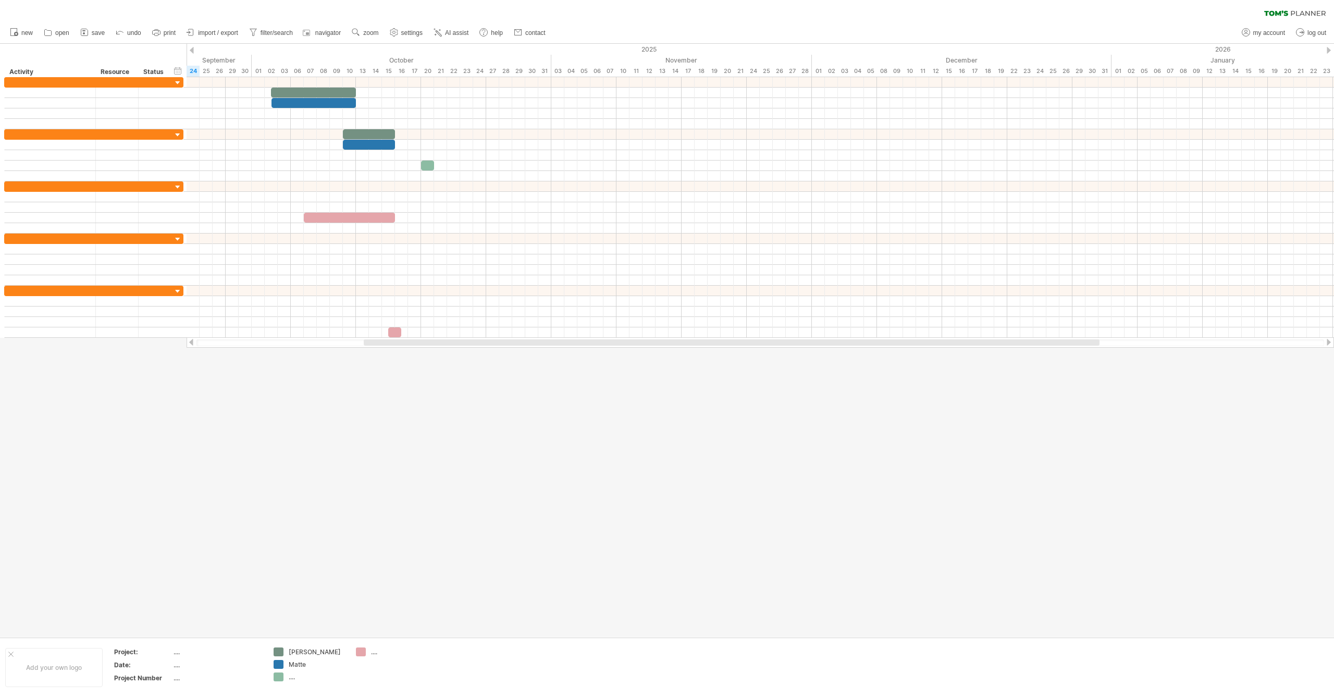
click at [1329, 50] on div at bounding box center [1329, 50] width 4 height 7
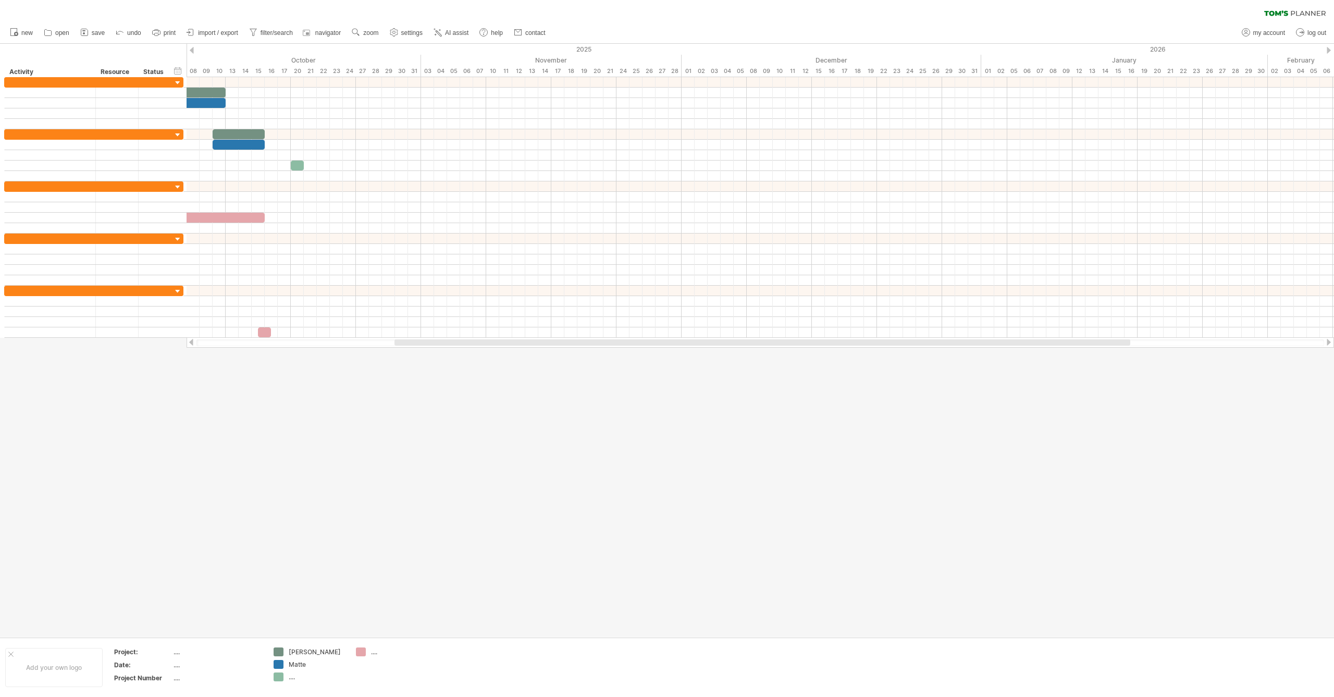
click at [191, 52] on div at bounding box center [192, 50] width 4 height 7
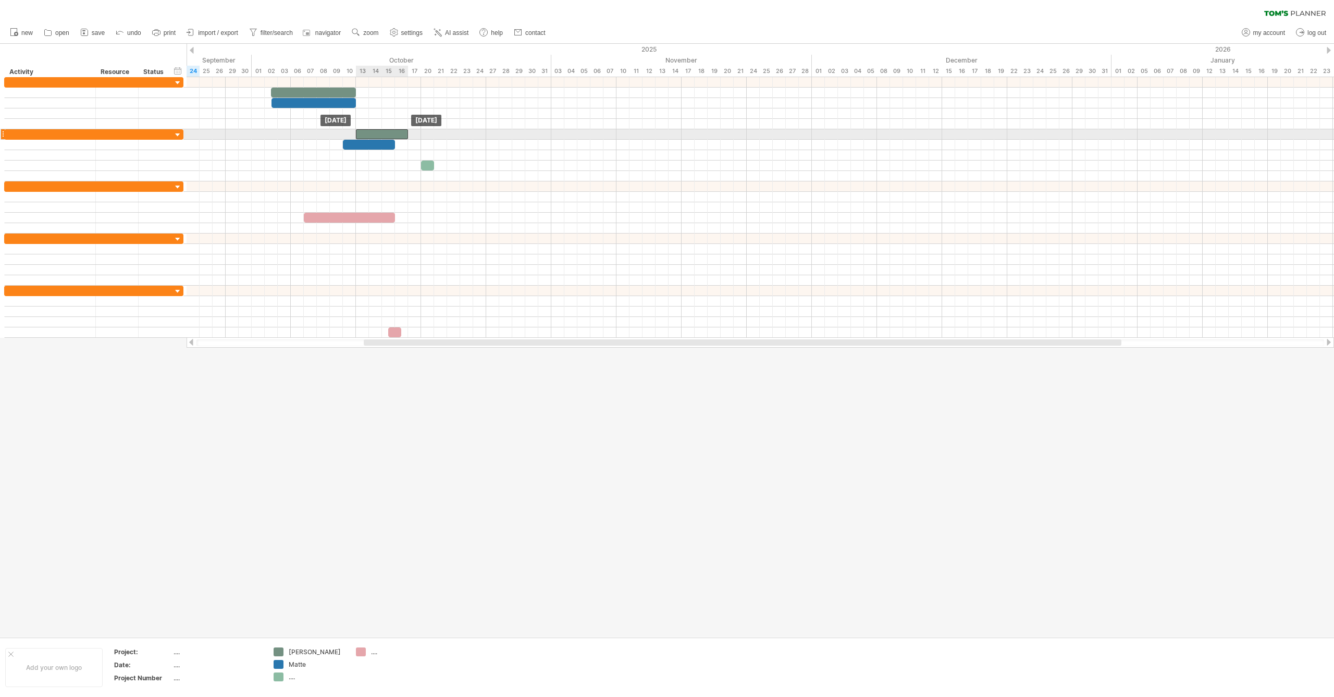
drag, startPoint x: 354, startPoint y: 135, endPoint x: 367, endPoint y: 134, distance: 13.0
click at [367, 134] on div at bounding box center [382, 134] width 52 height 10
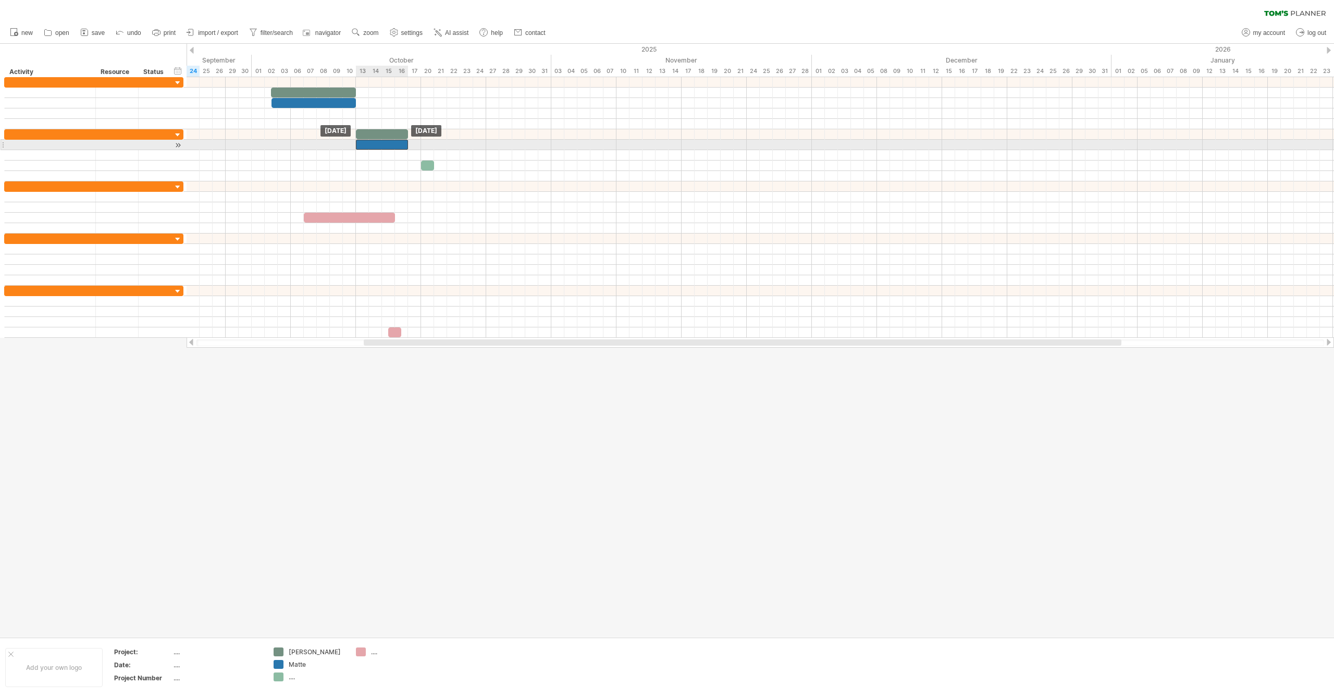
drag, startPoint x: 363, startPoint y: 145, endPoint x: 374, endPoint y: 146, distance: 10.4
click at [374, 146] on div at bounding box center [382, 145] width 52 height 10
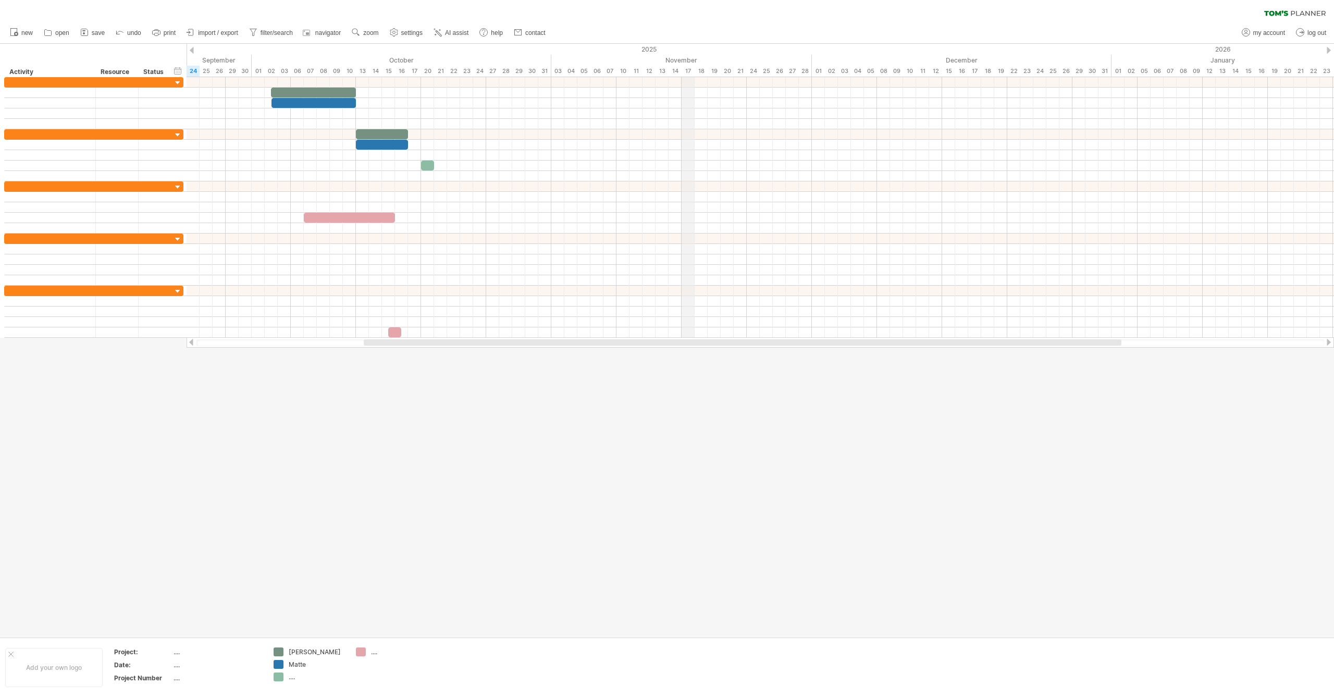
click at [688, 69] on div "17" at bounding box center [688, 71] width 13 height 11
click at [702, 67] on div "18" at bounding box center [701, 71] width 13 height 11
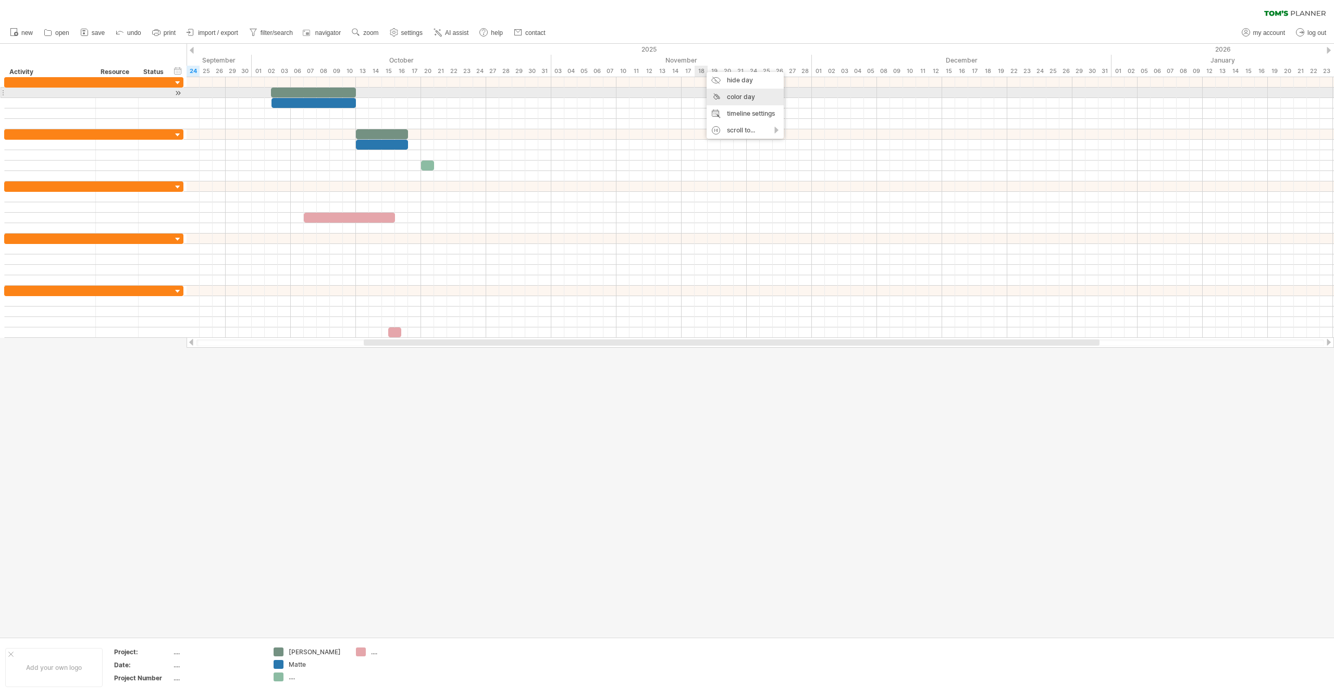
click at [725, 96] on div "color day" at bounding box center [745, 97] width 77 height 17
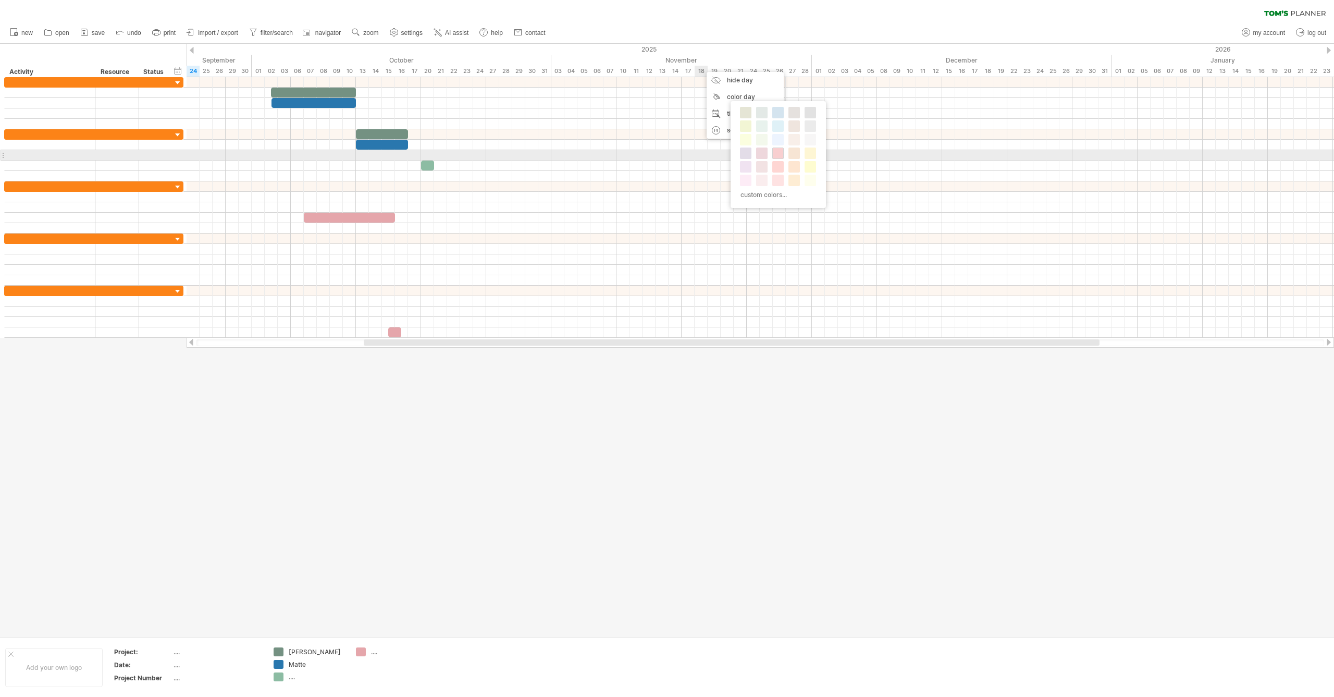
click at [779, 153] on span at bounding box center [778, 153] width 8 height 8
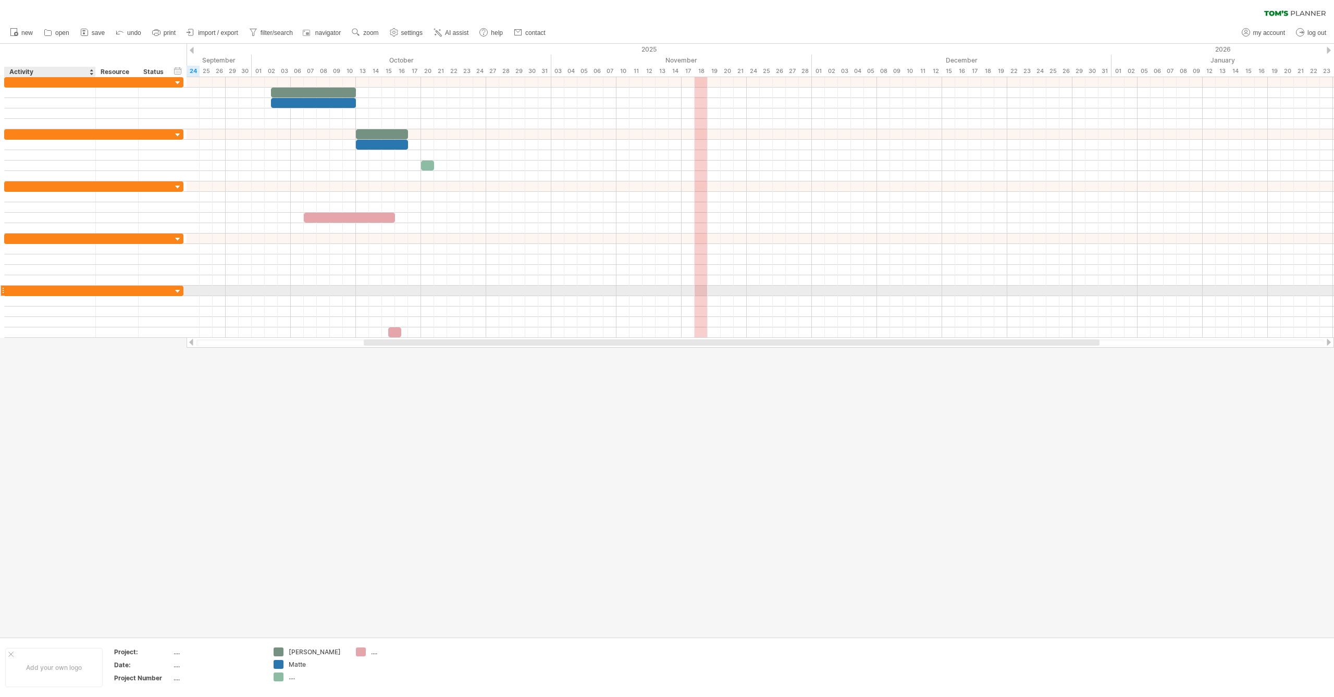
click at [80, 295] on div at bounding box center [50, 291] width 80 height 10
click at [178, 289] on div at bounding box center [178, 292] width 10 height 10
click at [179, 289] on div at bounding box center [178, 292] width 10 height 10
click at [179, 288] on div at bounding box center [178, 292] width 10 height 10
click at [180, 238] on div at bounding box center [178, 240] width 10 height 10
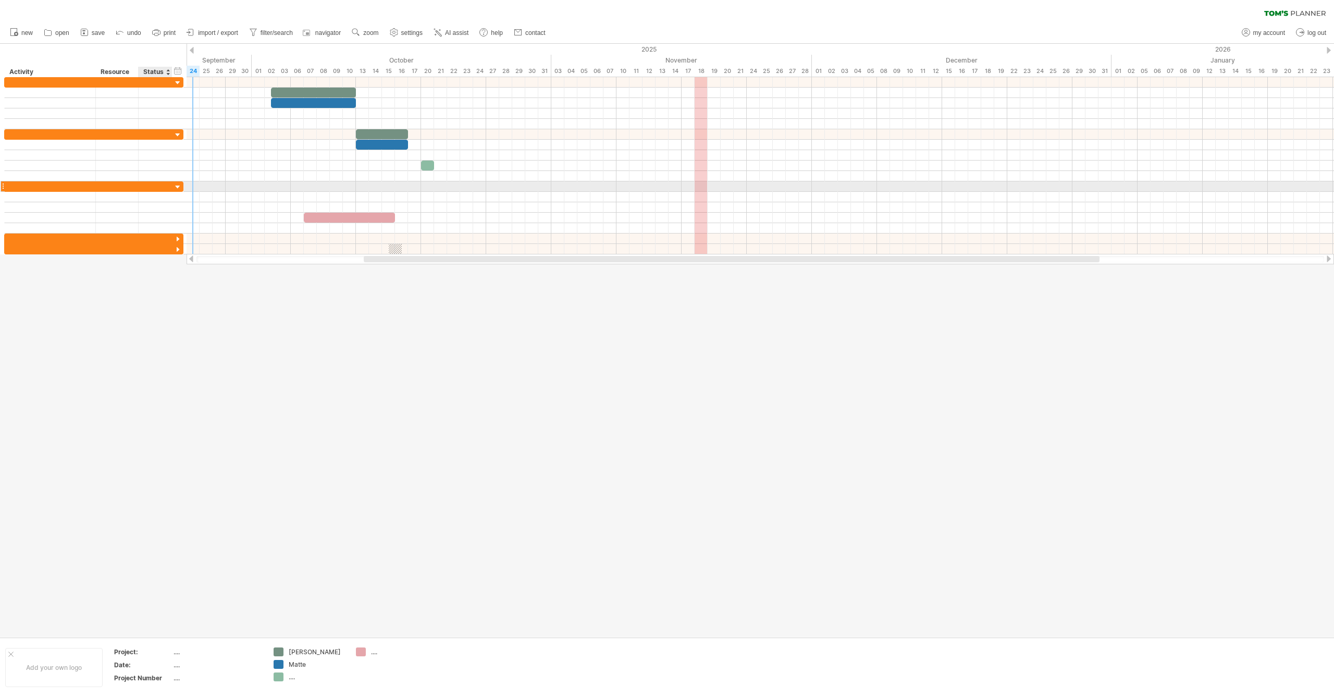
click at [179, 187] on div at bounding box center [178, 187] width 10 height 10
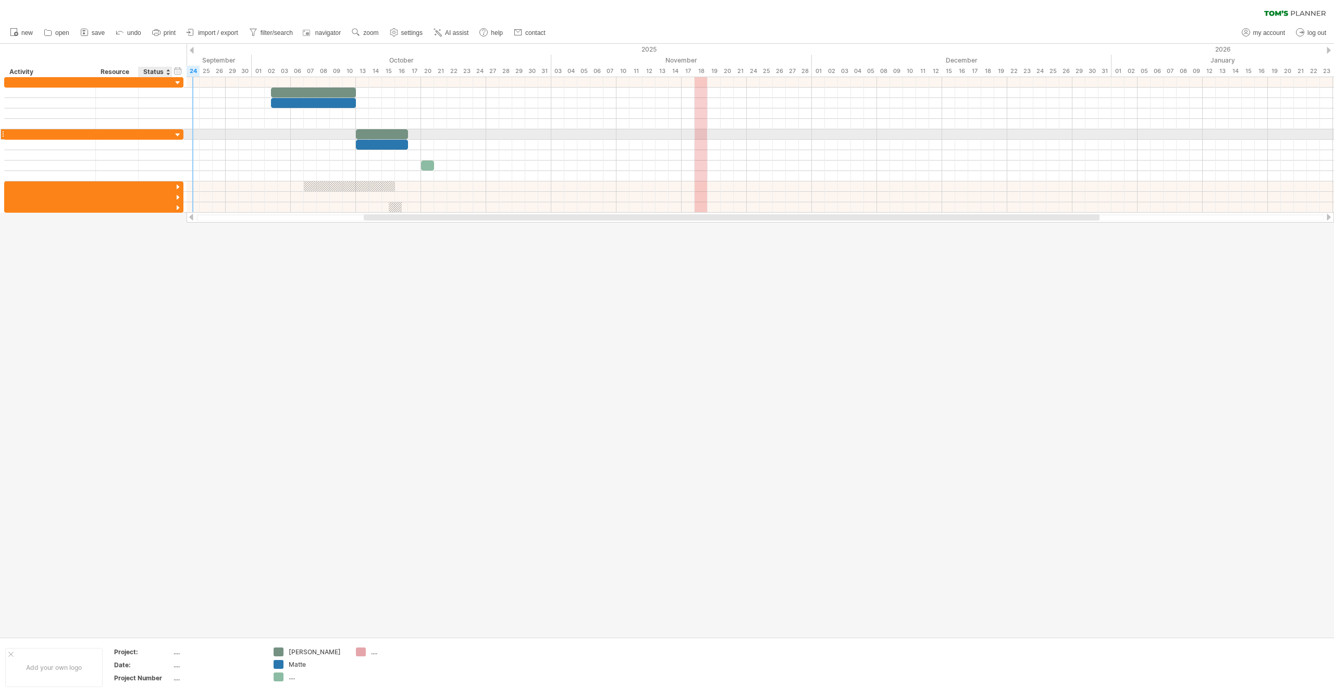
click at [180, 133] on div at bounding box center [178, 135] width 10 height 10
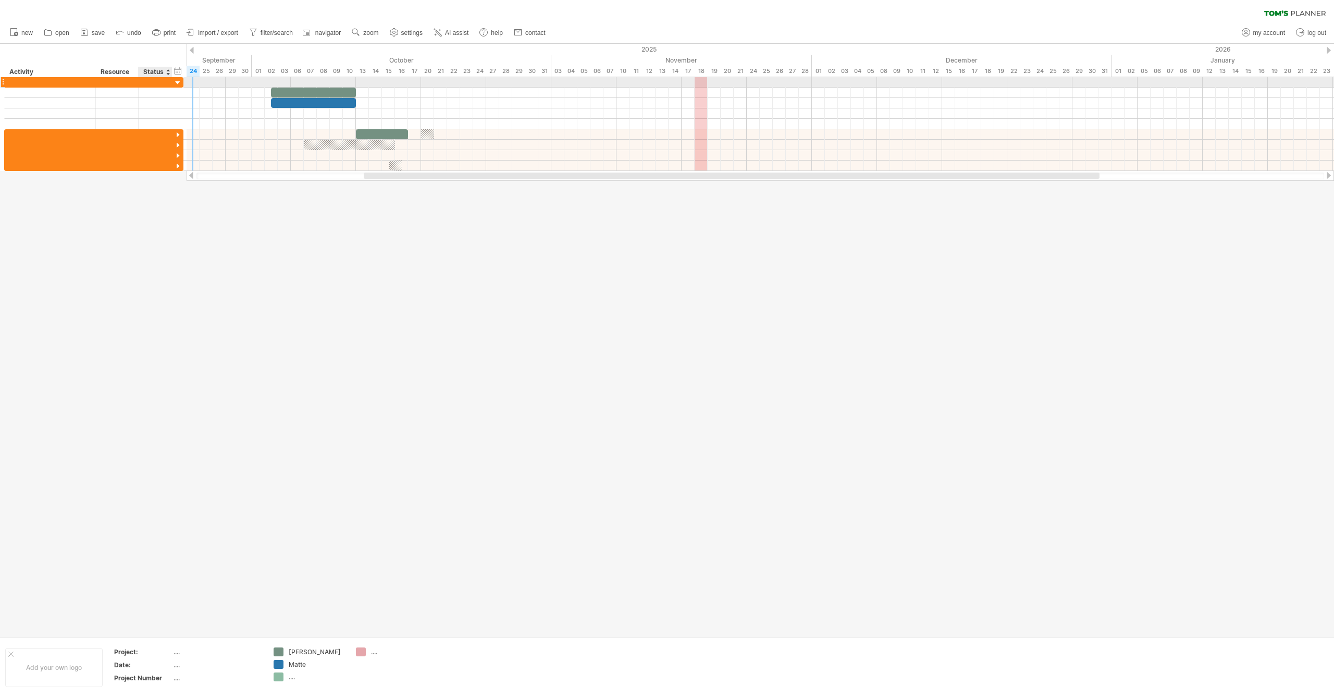
click at [176, 82] on div at bounding box center [178, 83] width 10 height 10
